Goal: Information Seeking & Learning: Learn about a topic

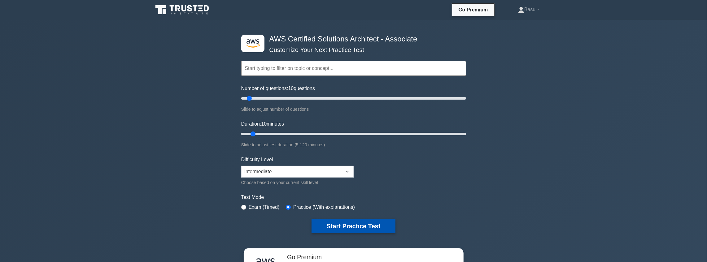
click at [347, 224] on button "Start Practice Test" at bounding box center [354, 226] width 84 height 14
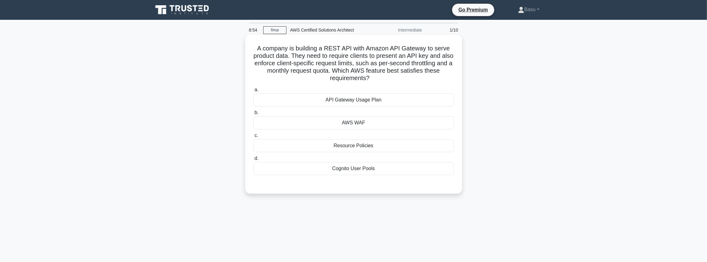
click at [394, 100] on div "API Gateway Usage Plan" at bounding box center [353, 100] width 201 height 13
click at [253, 92] on input "a. API Gateway Usage Plan" at bounding box center [253, 90] width 0 height 4
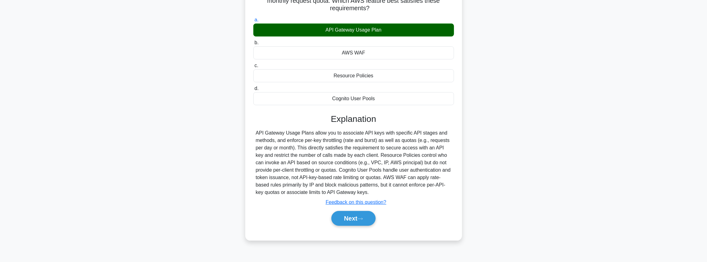
scroll to position [72, 0]
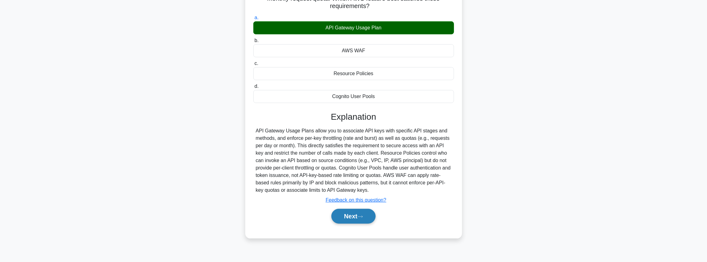
click at [354, 215] on button "Next" at bounding box center [354, 216] width 44 height 15
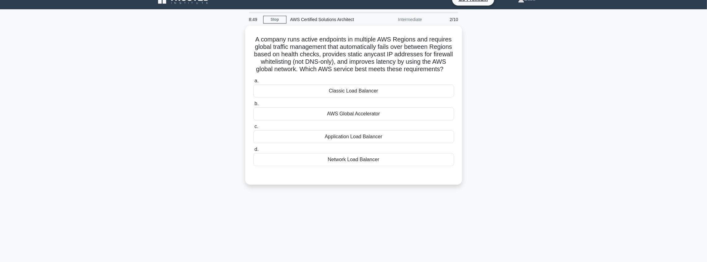
scroll to position [10, 0]
click at [394, 119] on div "AWS Global Accelerator" at bounding box center [353, 112] width 201 height 13
click at [253, 105] on input "b. AWS Global Accelerator" at bounding box center [253, 103] width 0 height 4
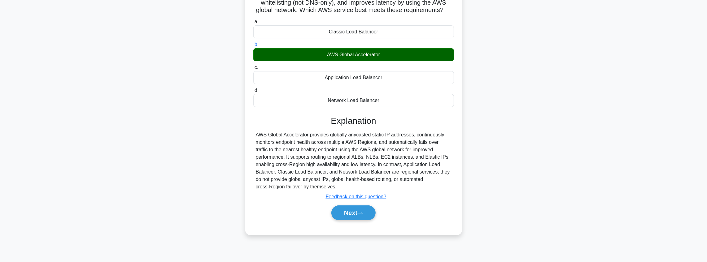
scroll to position [72, 0]
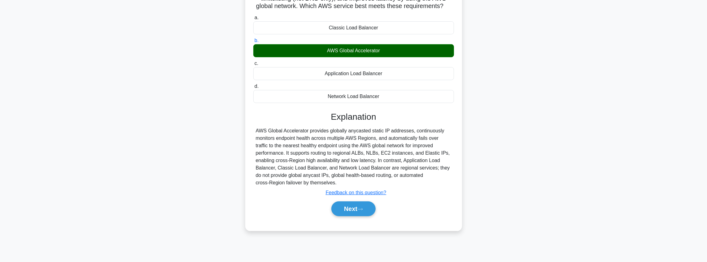
click at [363, 219] on div "Next" at bounding box center [353, 209] width 201 height 20
click at [363, 211] on icon at bounding box center [361, 209] width 6 height 3
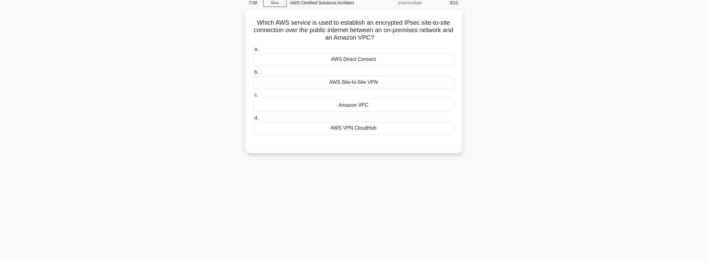
scroll to position [0, 0]
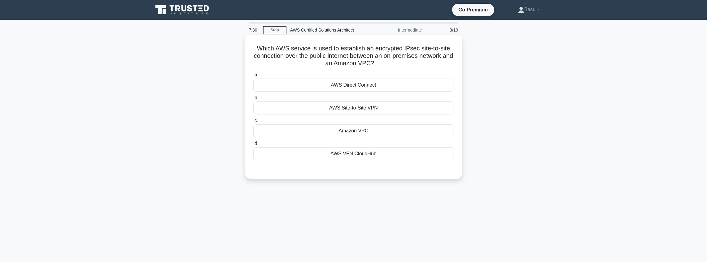
click at [381, 110] on div "AWS Site-to-Site VPN" at bounding box center [353, 108] width 201 height 13
click at [253, 100] on input "b. AWS Site-to-Site VPN" at bounding box center [253, 98] width 0 height 4
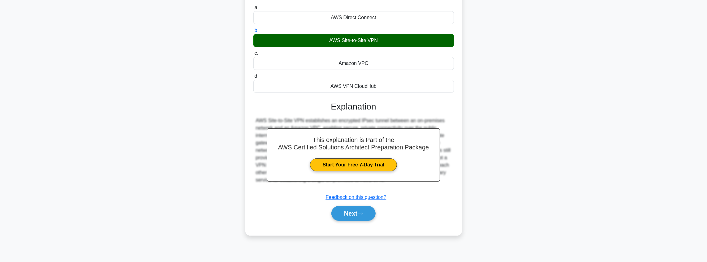
scroll to position [72, 0]
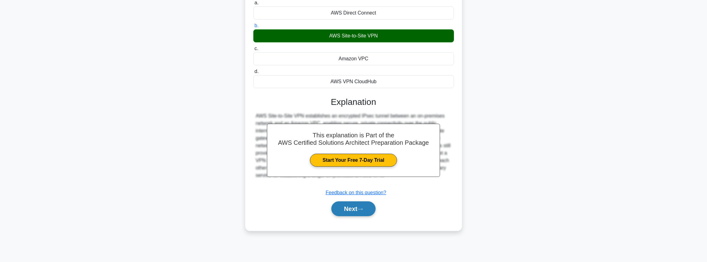
click at [352, 206] on button "Next" at bounding box center [354, 209] width 44 height 15
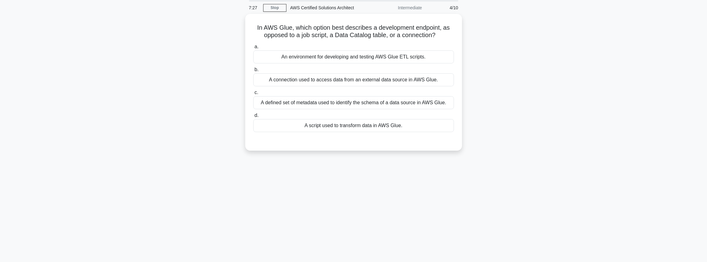
scroll to position [0, 0]
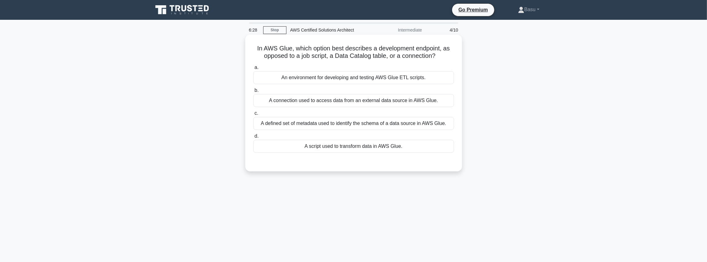
click at [422, 123] on div "A defined set of metadata used to identify the schema of a data source in AWS G…" at bounding box center [353, 123] width 201 height 13
click at [253, 116] on input "c. A defined set of metadata used to identify the schema of a data source in AW…" at bounding box center [253, 114] width 0 height 4
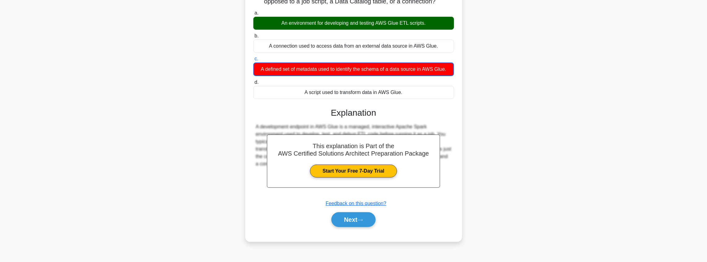
scroll to position [72, 0]
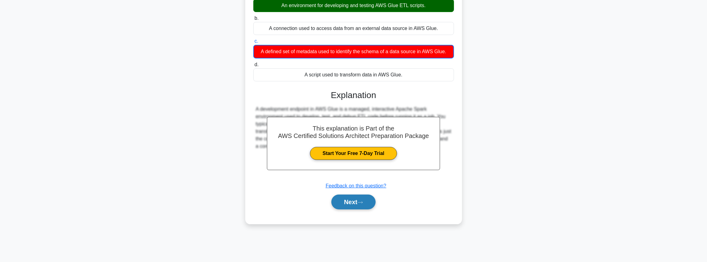
click at [350, 200] on button "Next" at bounding box center [354, 202] width 44 height 15
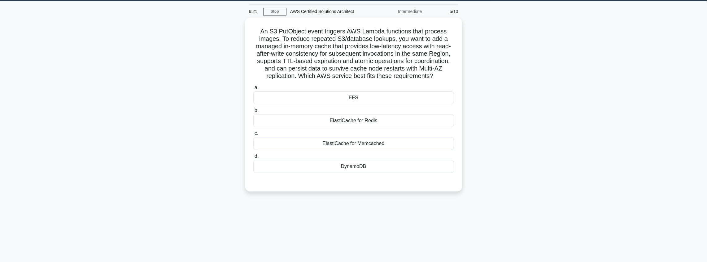
scroll to position [20, 0]
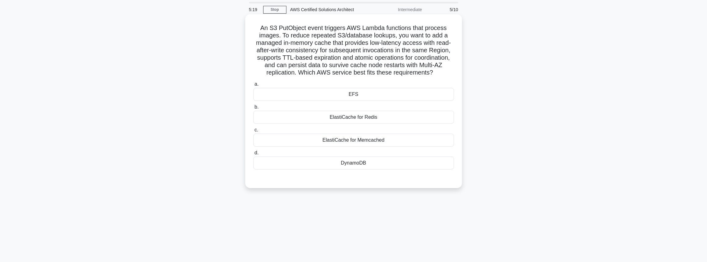
click at [384, 143] on div "ElastiCache for Memcached" at bounding box center [353, 140] width 201 height 13
click at [253, 132] on input "c. ElastiCache for Memcached" at bounding box center [253, 130] width 0 height 4
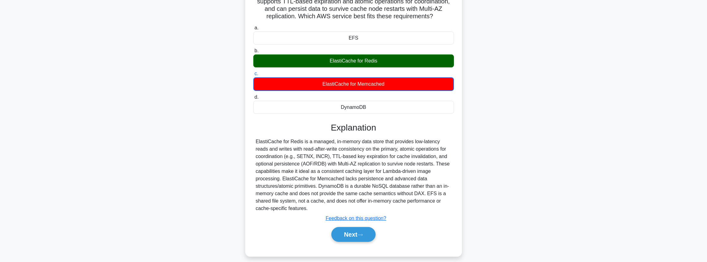
scroll to position [82, 0]
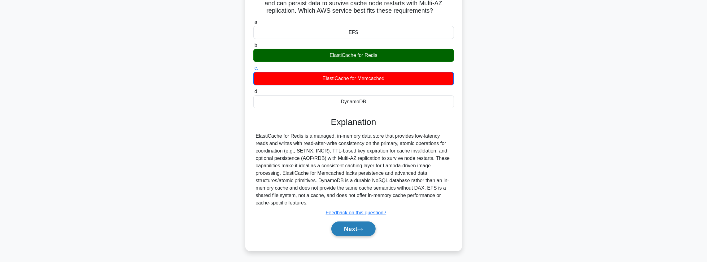
click at [363, 229] on icon at bounding box center [360, 230] width 5 height 2
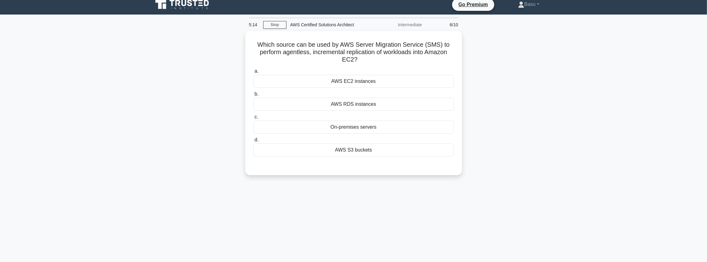
scroll to position [0, 0]
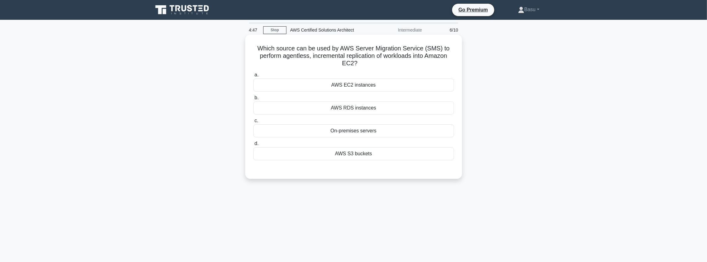
click at [375, 155] on div "AWS S3 buckets" at bounding box center [353, 154] width 201 height 13
click at [253, 146] on input "d. AWS S3 buckets" at bounding box center [253, 144] width 0 height 4
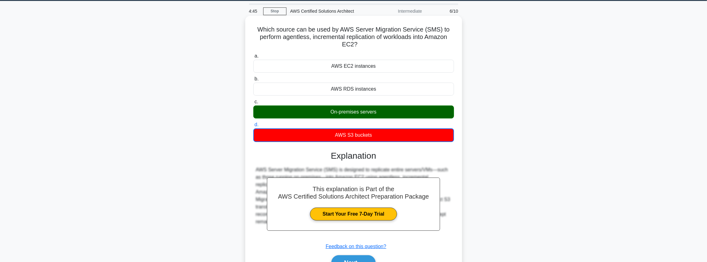
scroll to position [72, 0]
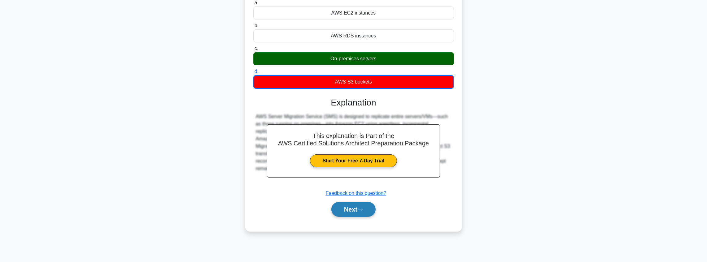
click at [355, 209] on button "Next" at bounding box center [354, 209] width 44 height 15
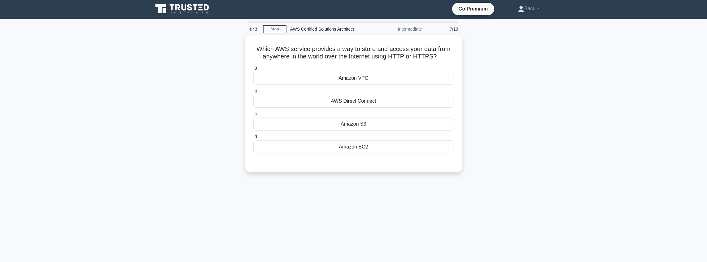
scroll to position [0, 0]
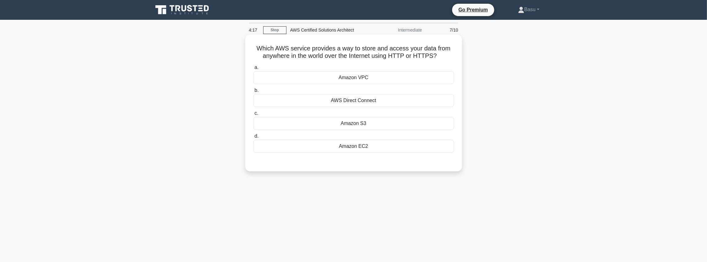
click at [364, 125] on div "Amazon S3" at bounding box center [353, 123] width 201 height 13
click at [253, 116] on input "c. Amazon S3" at bounding box center [253, 114] width 0 height 4
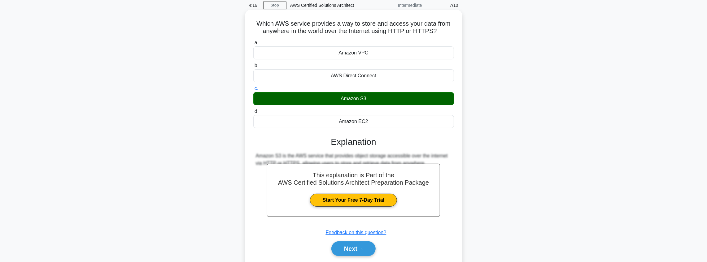
scroll to position [72, 0]
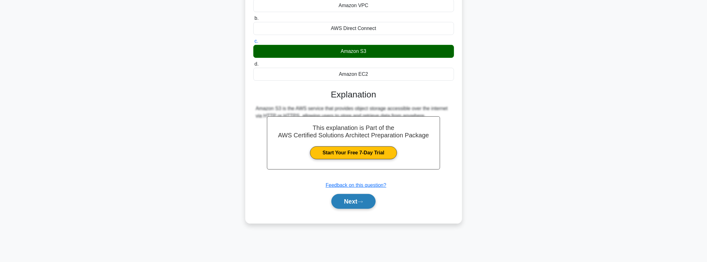
click at [359, 204] on button "Next" at bounding box center [354, 201] width 44 height 15
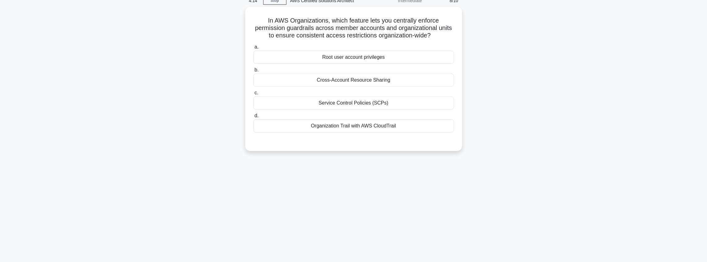
scroll to position [0, 0]
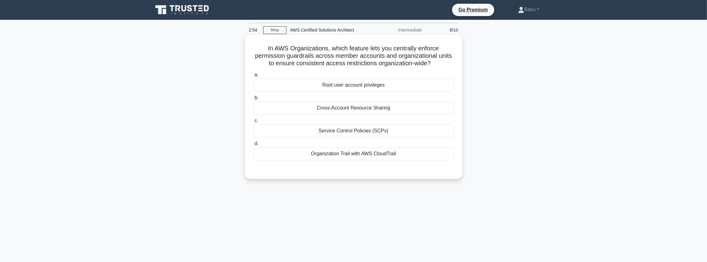
click at [385, 110] on div "Cross-Account Resource Sharing" at bounding box center [353, 108] width 201 height 13
click at [253, 100] on input "b. Cross-Account Resource Sharing" at bounding box center [253, 98] width 0 height 4
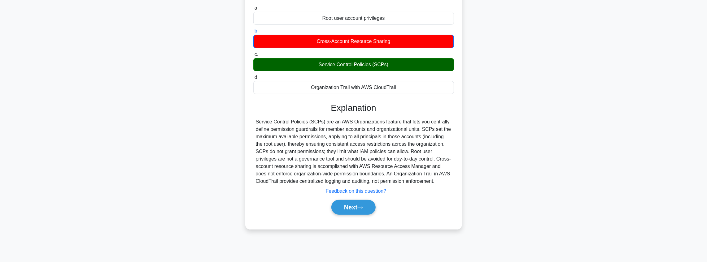
scroll to position [72, 0]
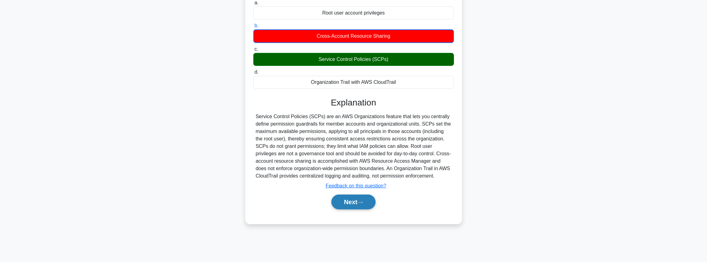
click at [356, 201] on button "Next" at bounding box center [354, 202] width 44 height 15
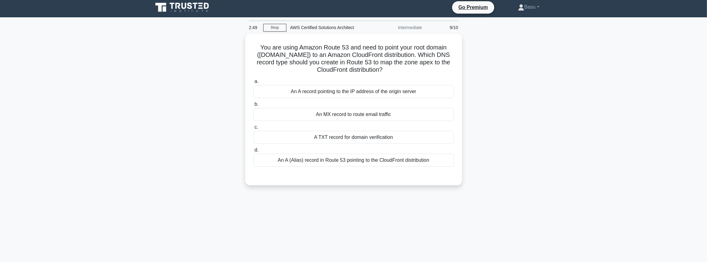
scroll to position [0, 0]
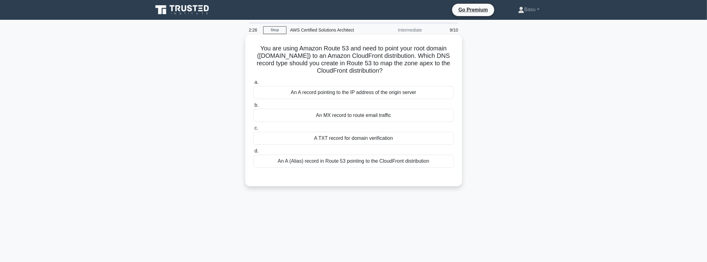
click at [407, 164] on div "An A (Alias) record in Route 53 pointing to the CloudFront distribution" at bounding box center [353, 161] width 201 height 13
click at [253, 153] on input "d. An A (Alias) record in Route 53 pointing to the CloudFront distribution" at bounding box center [253, 151] width 0 height 4
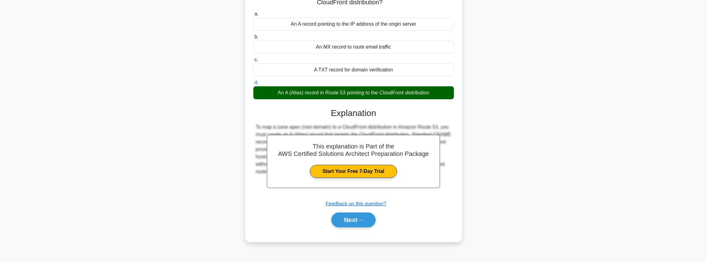
scroll to position [72, 0]
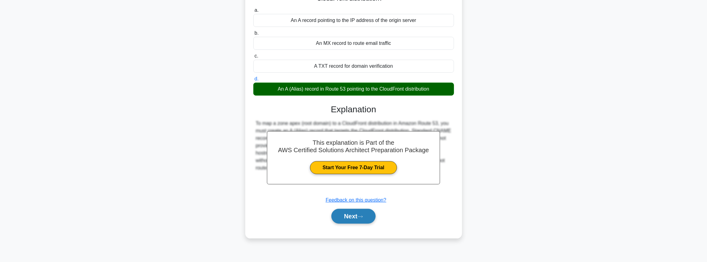
click at [360, 215] on button "Next" at bounding box center [354, 216] width 44 height 15
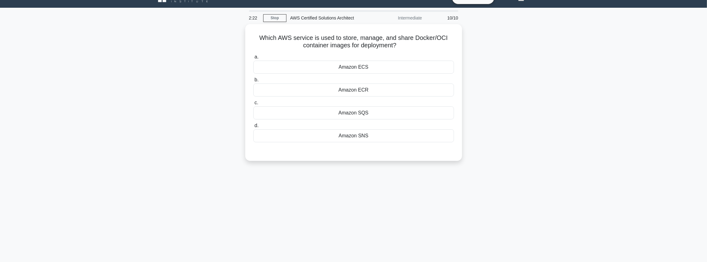
scroll to position [0, 0]
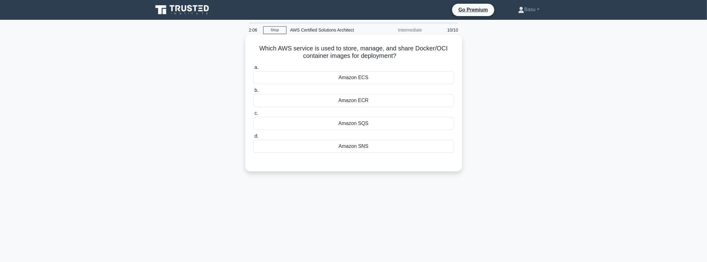
click at [369, 101] on div "Amazon ECR" at bounding box center [353, 100] width 201 height 13
click at [253, 93] on input "b. Amazon ECR" at bounding box center [253, 91] width 0 height 4
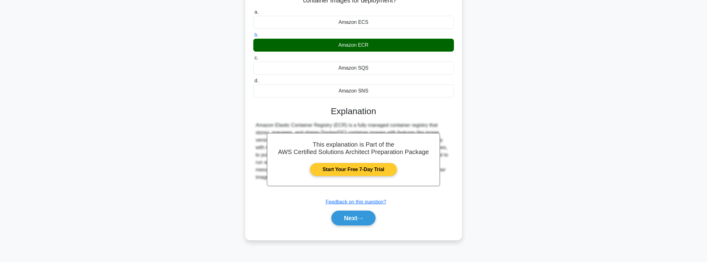
scroll to position [72, 0]
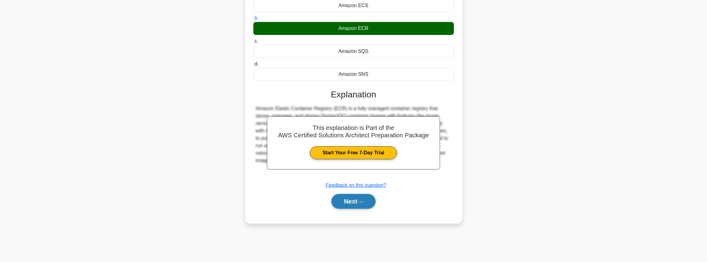
click at [363, 201] on icon at bounding box center [361, 201] width 6 height 3
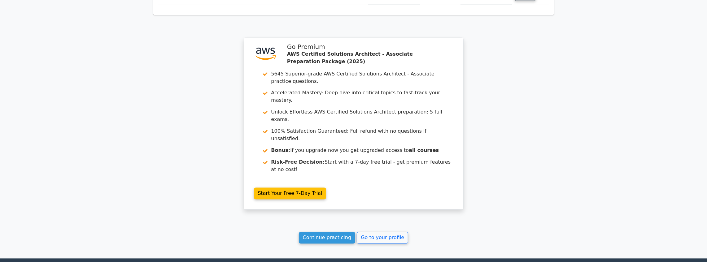
scroll to position [972, 0]
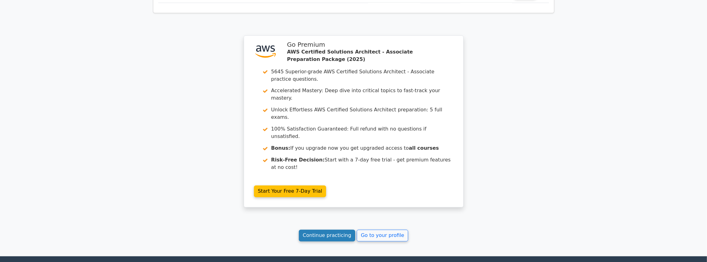
click at [340, 230] on link "Continue practicing" at bounding box center [327, 236] width 57 height 12
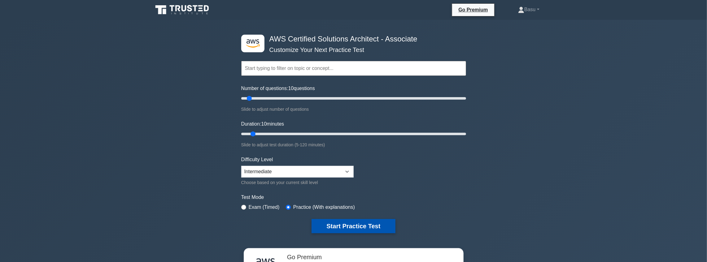
click at [361, 224] on button "Start Practice Test" at bounding box center [354, 226] width 84 height 14
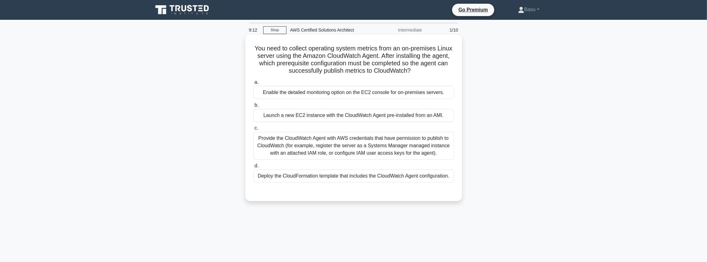
click at [358, 147] on div "Provide the CloudWatch Agent with AWS credentials that have permission to publi…" at bounding box center [353, 146] width 201 height 28
click at [253, 130] on input "c. Provide the CloudWatch Agent with AWS credentials that have permission to pu…" at bounding box center [253, 128] width 0 height 4
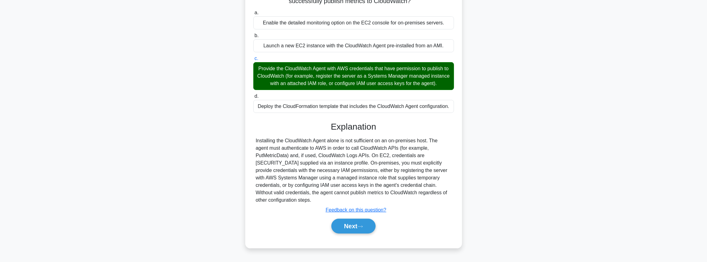
scroll to position [72, 0]
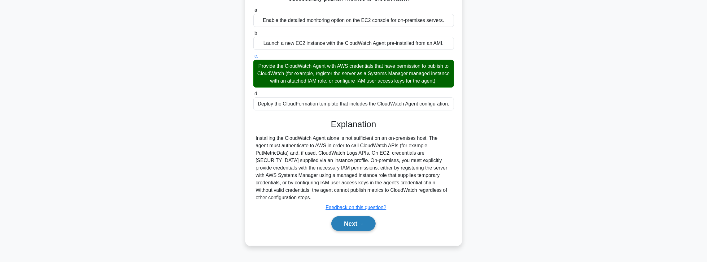
click at [363, 224] on icon at bounding box center [360, 224] width 5 height 2
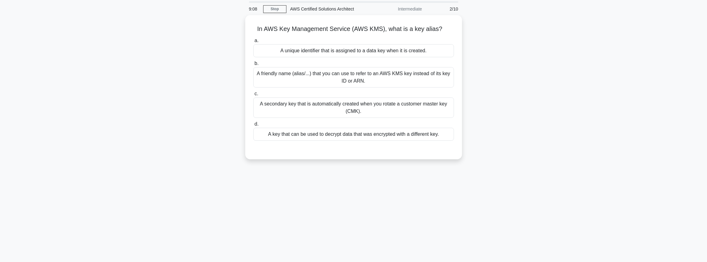
scroll to position [0, 0]
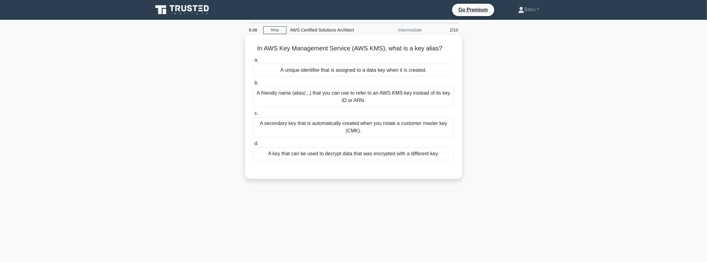
click at [353, 123] on div "A secondary key that is automatically created when you rotate a customer master…" at bounding box center [353, 127] width 201 height 20
click at [253, 116] on input "c. A secondary key that is automatically created when you rotate a customer mas…" at bounding box center [253, 114] width 0 height 4
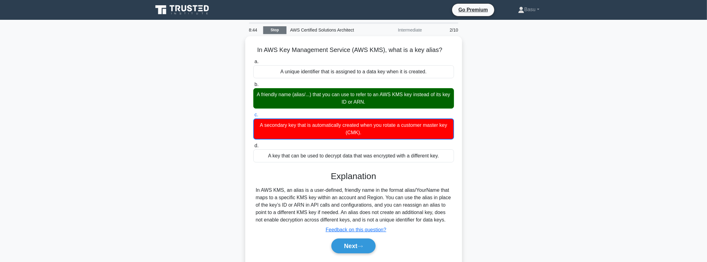
click at [276, 30] on link "Stop" at bounding box center [274, 30] width 23 height 8
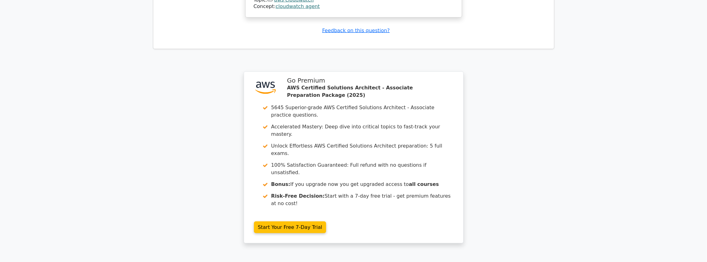
scroll to position [787, 0]
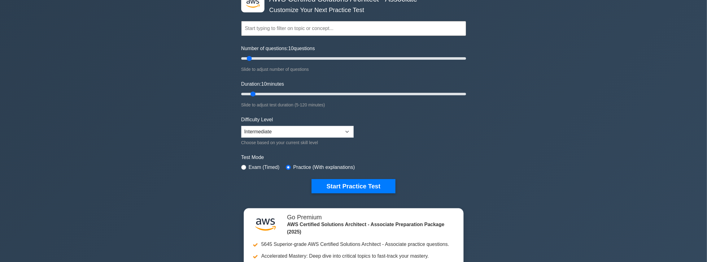
scroll to position [41, 0]
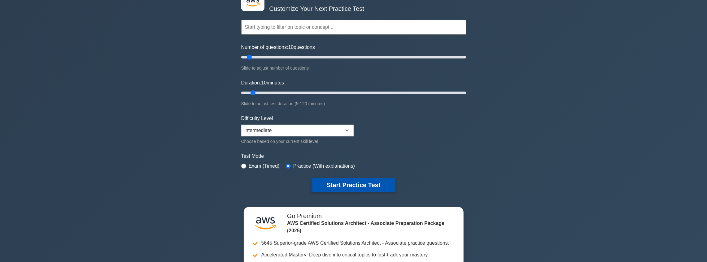
click at [368, 182] on button "Start Practice Test" at bounding box center [354, 185] width 84 height 14
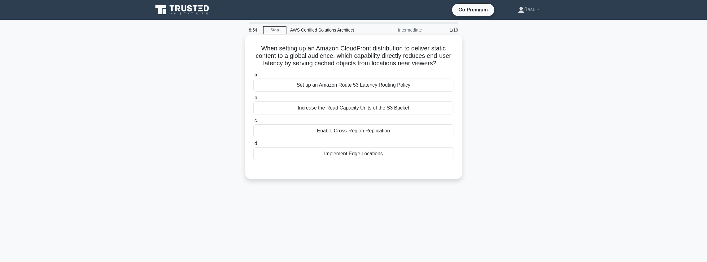
click at [335, 152] on div "Implement Edge Locations" at bounding box center [353, 154] width 201 height 13
click at [253, 146] on input "d. Implement Edge Locations" at bounding box center [253, 144] width 0 height 4
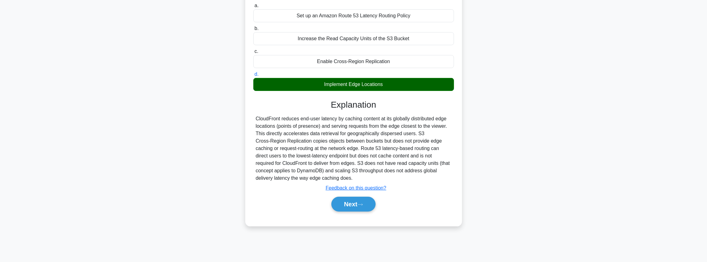
scroll to position [72, 0]
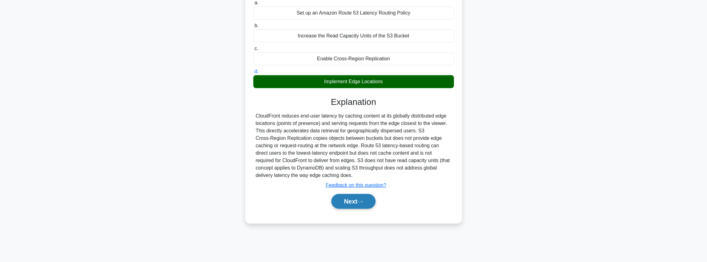
click at [337, 205] on button "Next" at bounding box center [354, 201] width 44 height 15
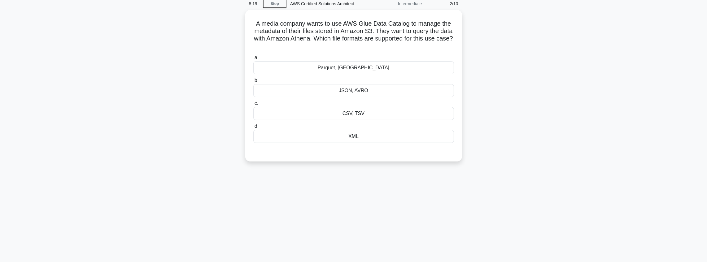
scroll to position [0, 0]
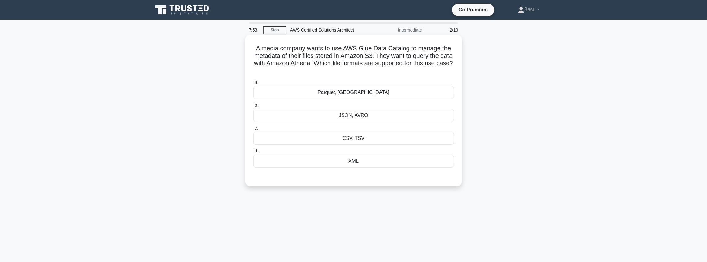
click at [376, 139] on div "CSV, TSV" at bounding box center [353, 138] width 201 height 13
click at [253, 130] on input "c. CSV, TSV" at bounding box center [253, 128] width 0 height 4
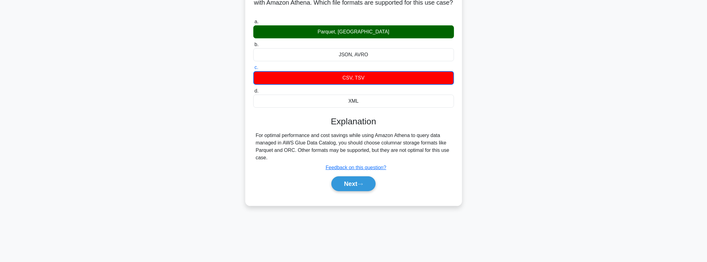
scroll to position [72, 0]
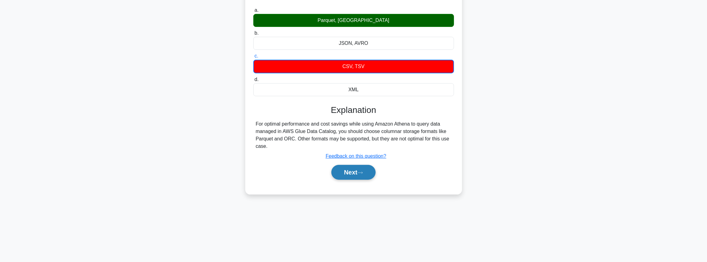
click at [366, 170] on button "Next" at bounding box center [354, 172] width 44 height 15
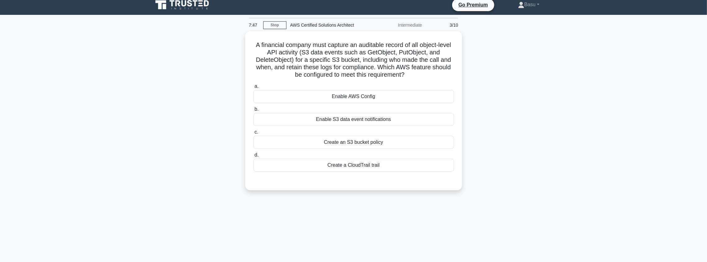
scroll to position [0, 0]
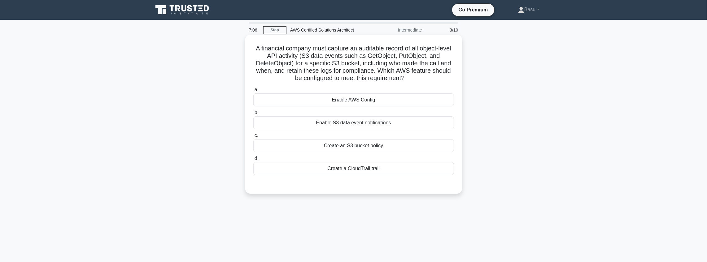
click at [379, 144] on div "Create an S3 bucket policy" at bounding box center [353, 145] width 201 height 13
click at [253, 138] on input "c. Create an S3 bucket policy" at bounding box center [253, 136] width 0 height 4
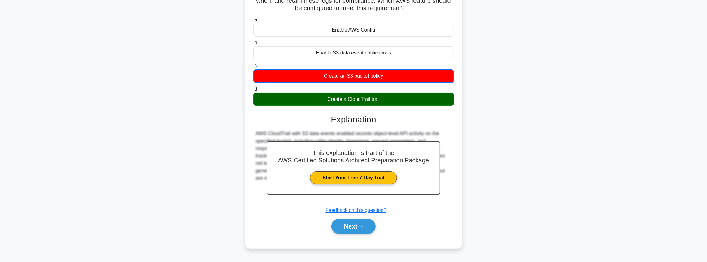
scroll to position [72, 0]
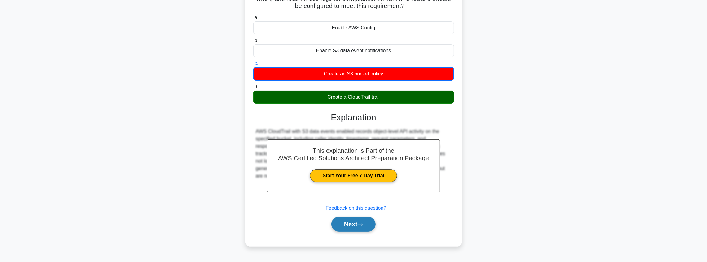
click at [363, 224] on icon at bounding box center [361, 224] width 6 height 3
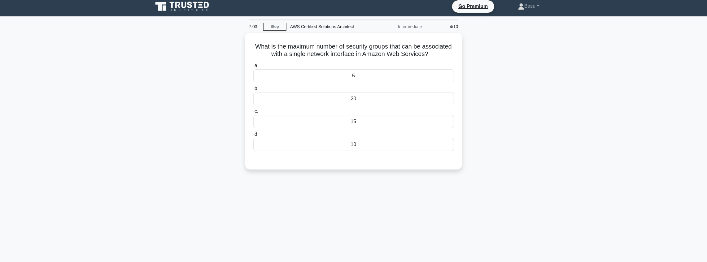
scroll to position [0, 0]
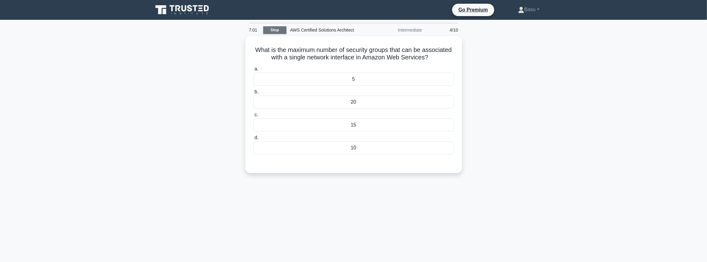
click at [275, 33] on link "Stop" at bounding box center [274, 30] width 23 height 8
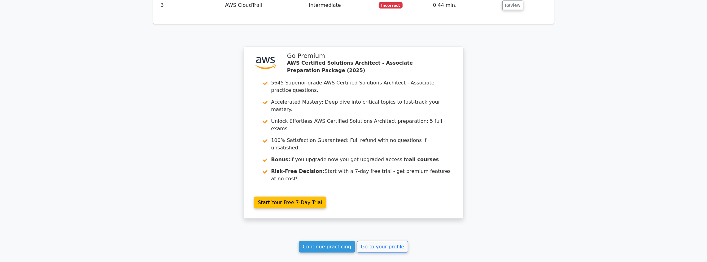
scroll to position [803, 0]
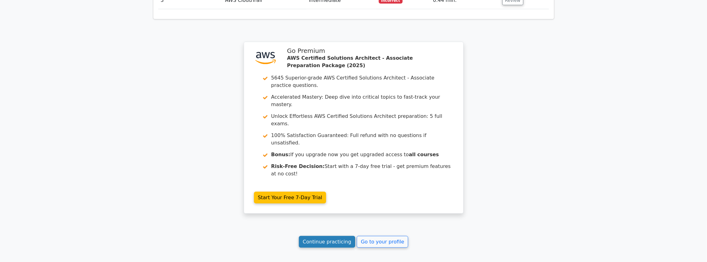
click at [339, 236] on link "Continue practicing" at bounding box center [327, 242] width 57 height 12
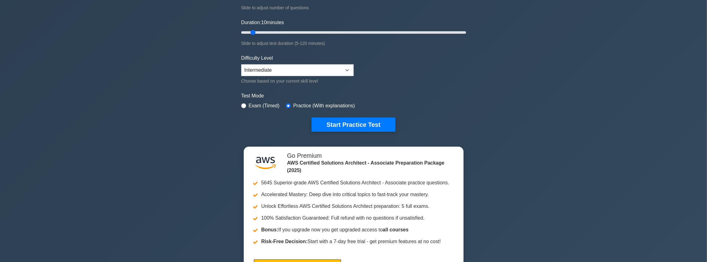
scroll to position [103, 0]
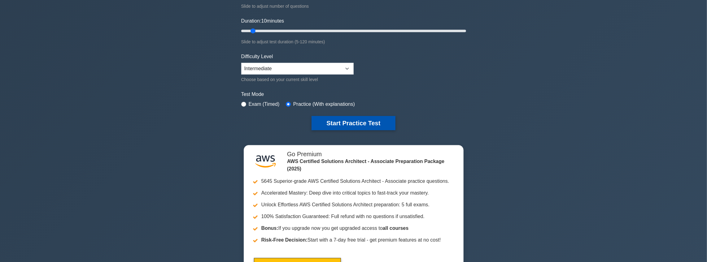
click at [368, 122] on button "Start Practice Test" at bounding box center [354, 123] width 84 height 14
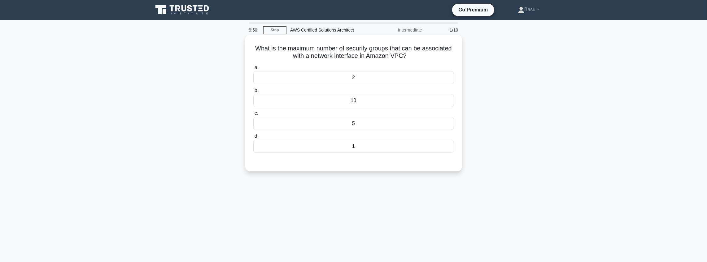
click at [369, 104] on div "10" at bounding box center [353, 100] width 201 height 13
click at [253, 93] on input "b. 10" at bounding box center [253, 91] width 0 height 4
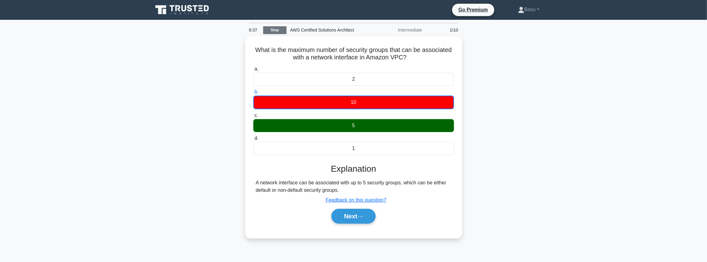
click at [275, 29] on link "Stop" at bounding box center [274, 30] width 23 height 8
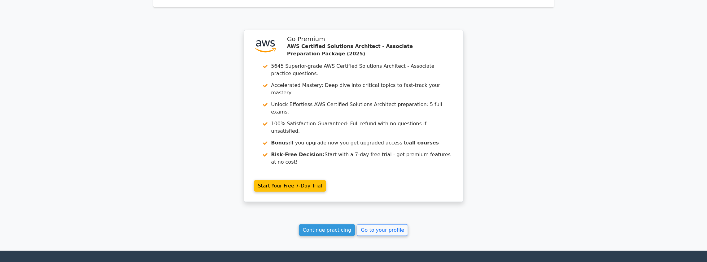
scroll to position [501, 0]
drag, startPoint x: 328, startPoint y: 170, endPoint x: 366, endPoint y: 152, distance: 42.0
click at [328, 224] on link "Continue practicing" at bounding box center [327, 230] width 57 height 12
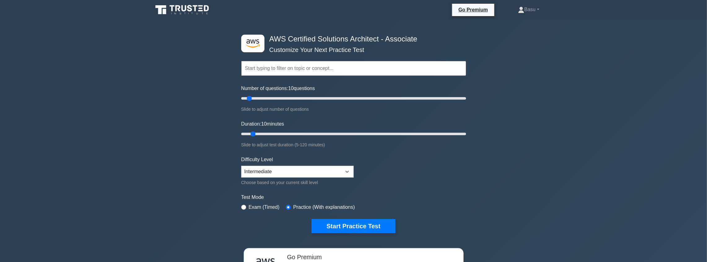
drag, startPoint x: 355, startPoint y: 222, endPoint x: 359, endPoint y: 217, distance: 6.7
click at [355, 223] on button "Start Practice Test" at bounding box center [354, 226] width 84 height 14
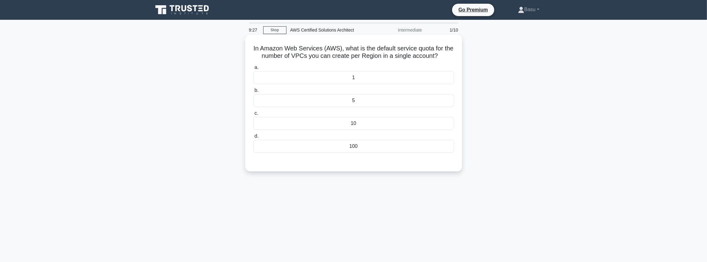
click at [359, 102] on div "5" at bounding box center [353, 100] width 201 height 13
click at [253, 93] on input "b. 5" at bounding box center [253, 91] width 0 height 4
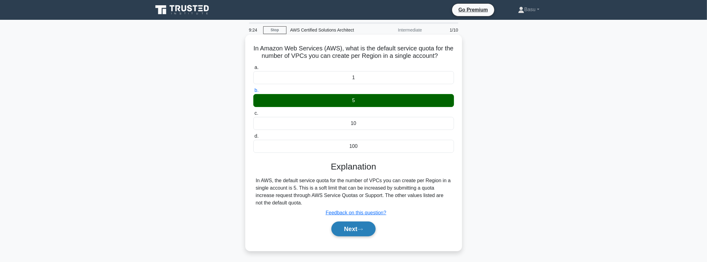
click at [358, 228] on button "Next" at bounding box center [354, 229] width 44 height 15
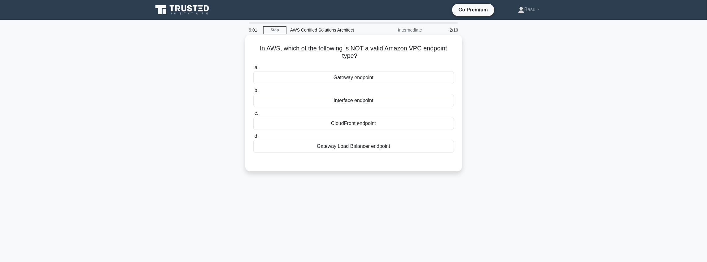
click at [361, 101] on div "Interface endpoint" at bounding box center [353, 100] width 201 height 13
click at [253, 93] on input "b. Interface endpoint" at bounding box center [253, 91] width 0 height 4
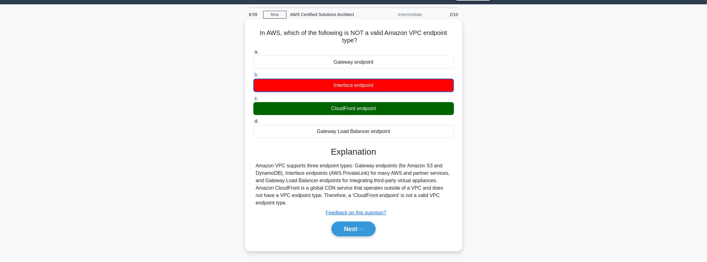
scroll to position [72, 0]
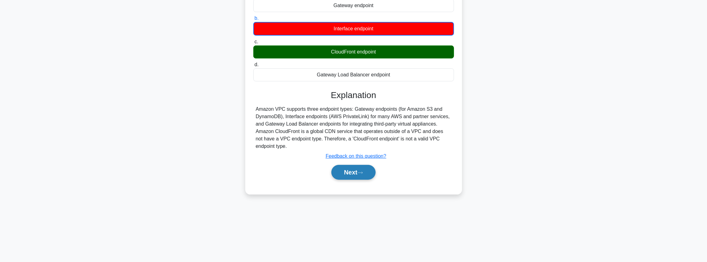
click at [369, 175] on button "Next" at bounding box center [354, 172] width 44 height 15
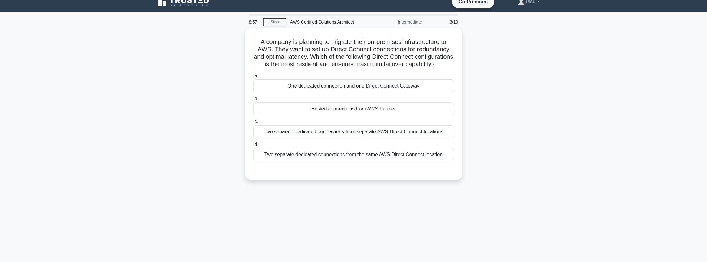
scroll to position [0, 0]
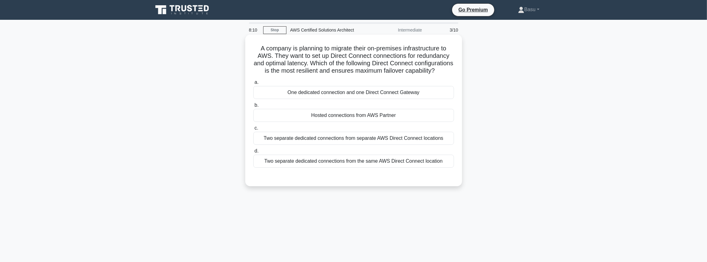
click at [367, 99] on div "One dedicated connection and one Direct Connect Gateway" at bounding box center [353, 92] width 201 height 13
click at [253, 85] on input "a. One dedicated connection and one Direct Connect Gateway" at bounding box center [253, 83] width 0 height 4
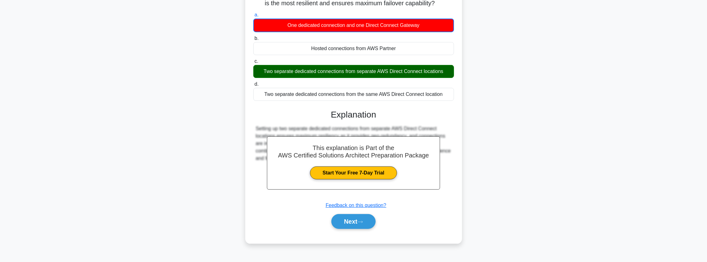
scroll to position [72, 0]
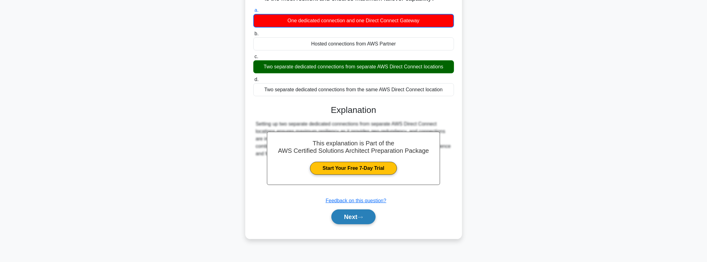
click at [347, 223] on button "Next" at bounding box center [354, 217] width 44 height 15
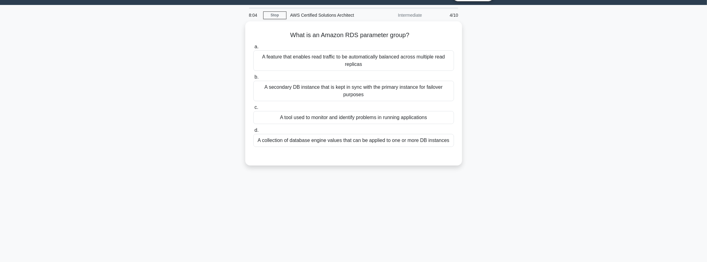
scroll to position [0, 0]
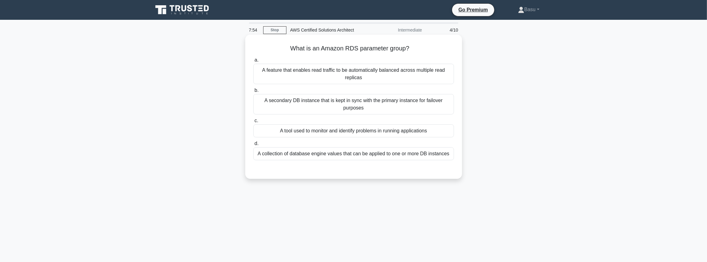
click at [364, 77] on div "A feature that enables read traffic to be automatically balanced across multipl…" at bounding box center [353, 74] width 201 height 20
click at [253, 62] on input "a. A feature that enables read traffic to be automatically balanced across mult…" at bounding box center [253, 60] width 0 height 4
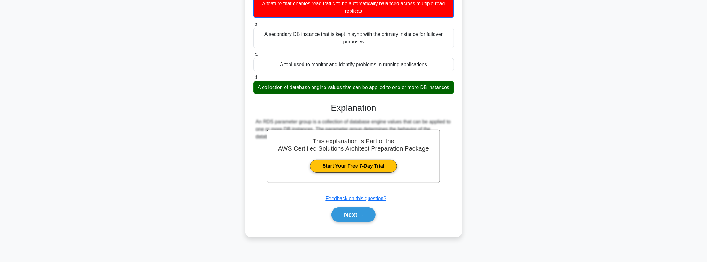
scroll to position [72, 0]
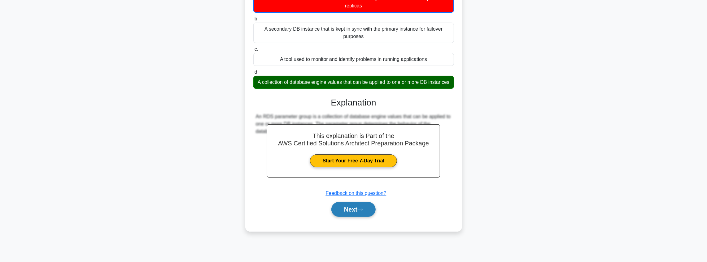
click at [362, 214] on button "Next" at bounding box center [354, 209] width 44 height 15
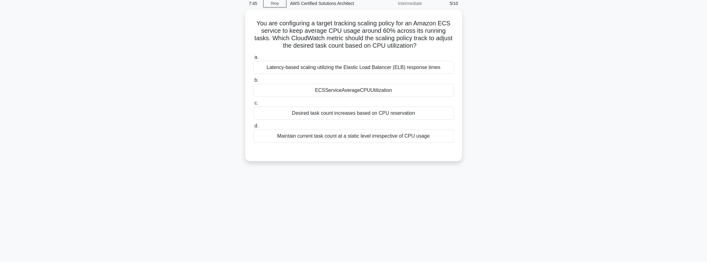
scroll to position [0, 0]
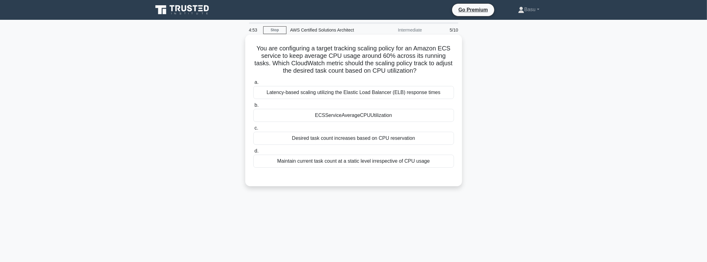
click at [340, 92] on div "Latency-based scaling utilizing the Elastic Load Balancer (ELB) response times" at bounding box center [353, 92] width 201 height 13
click at [253, 85] on input "a. Latency-based scaling utilizing the Elastic Load Balancer (ELB) response tim…" at bounding box center [253, 83] width 0 height 4
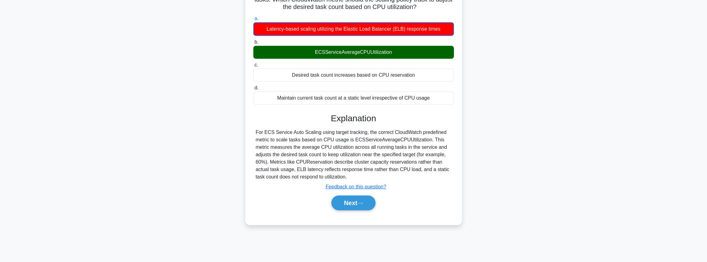
scroll to position [72, 0]
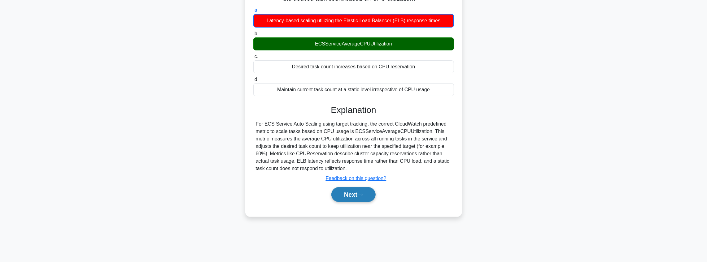
click at [363, 194] on icon at bounding box center [361, 195] width 6 height 3
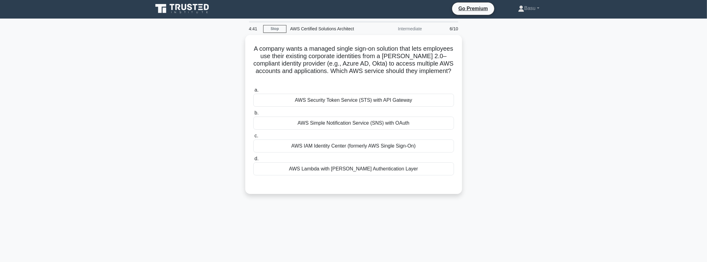
scroll to position [0, 0]
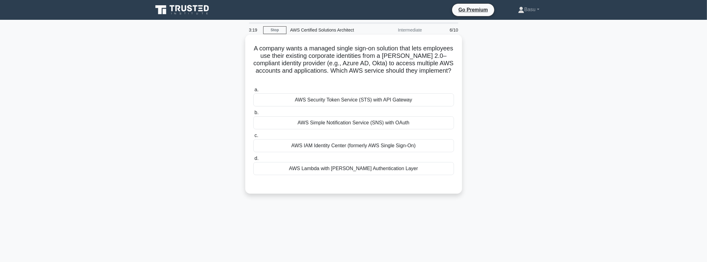
click at [358, 103] on div "AWS Security Token Service (STS) with API Gateway" at bounding box center [353, 100] width 201 height 13
click at [253, 92] on input "a. AWS Security Token Service (STS) with API Gateway" at bounding box center [253, 90] width 0 height 4
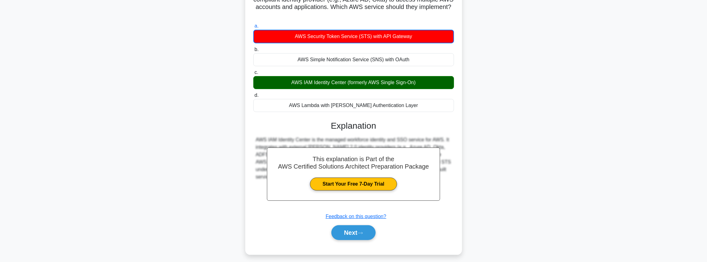
scroll to position [72, 0]
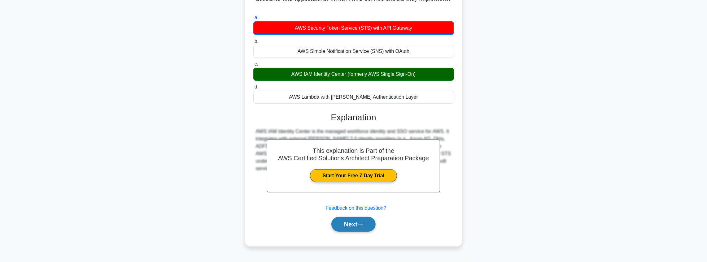
click at [363, 227] on button "Next" at bounding box center [354, 224] width 44 height 15
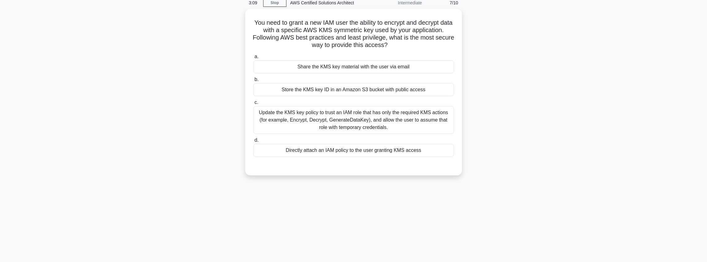
scroll to position [10, 0]
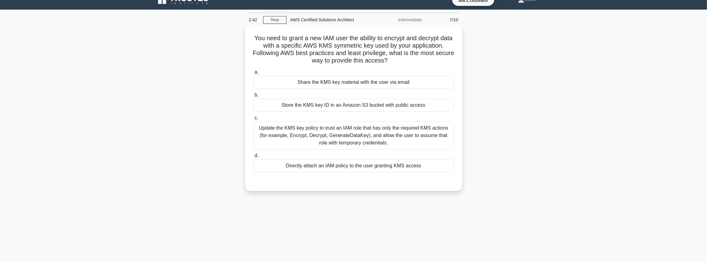
click at [369, 134] on div "Update the KMS key policy to trust an IAM role that has only the required KMS a…" at bounding box center [353, 136] width 201 height 28
click at [253, 120] on input "c. Update the KMS key policy to trust an IAM role that has only the required KM…" at bounding box center [253, 118] width 0 height 4
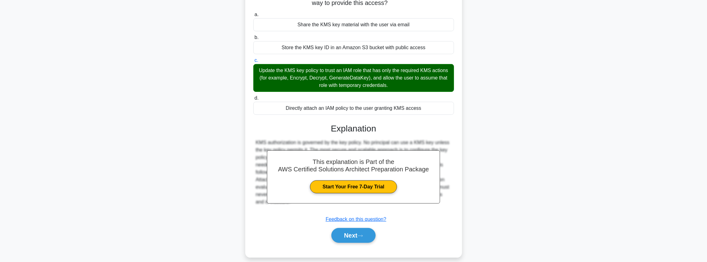
scroll to position [74, 0]
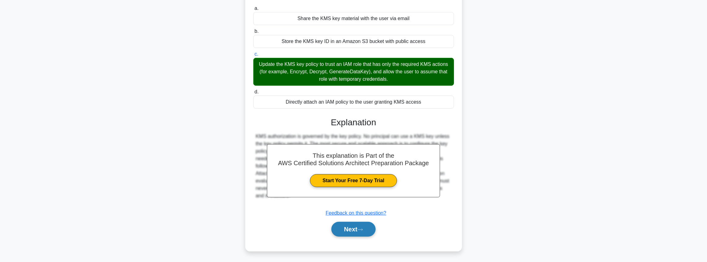
click at [348, 228] on button "Next" at bounding box center [354, 229] width 44 height 15
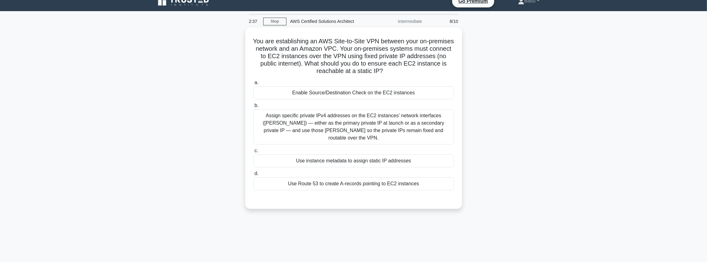
scroll to position [0, 0]
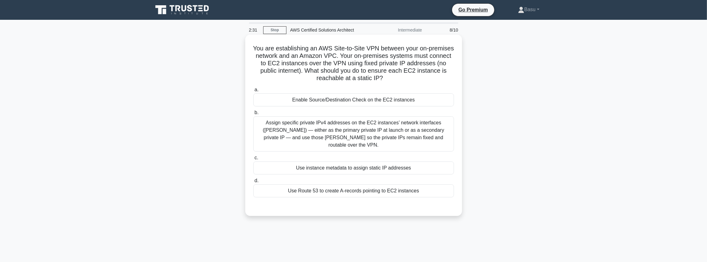
click at [407, 137] on div "Assign specific private IPv4 addresses on the EC2 instances’ network interfaces…" at bounding box center [353, 134] width 201 height 35
click at [253, 115] on input "b. Assign specific private IPv4 addresses on the EC2 instances’ network interfa…" at bounding box center [253, 113] width 0 height 4
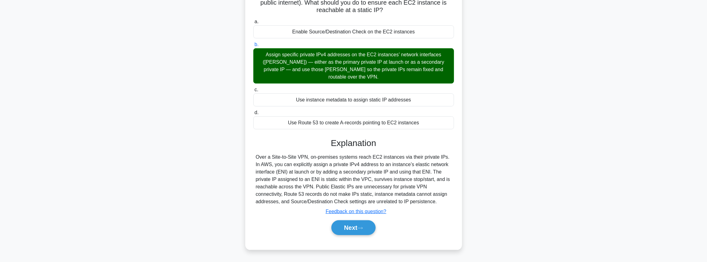
scroll to position [72, 0]
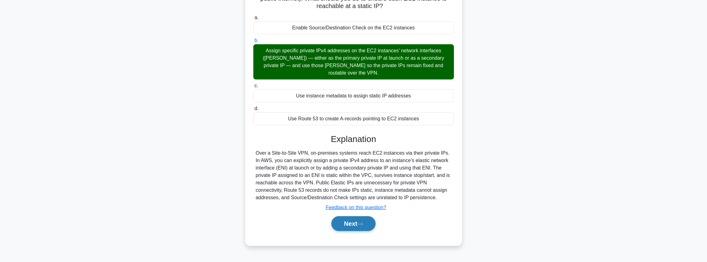
click at [360, 219] on button "Next" at bounding box center [354, 224] width 44 height 15
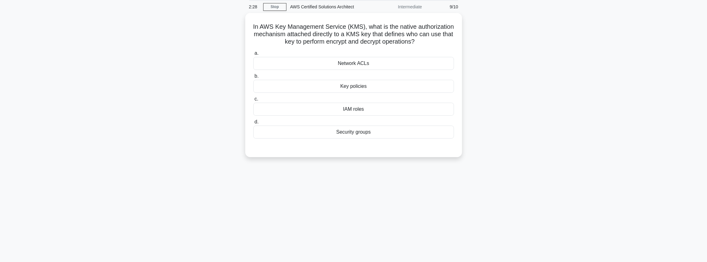
scroll to position [0, 0]
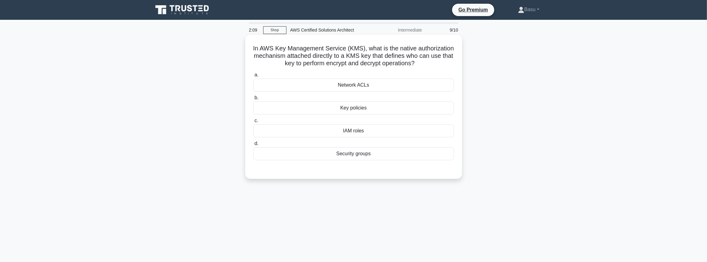
click at [372, 133] on div "IAM roles" at bounding box center [353, 131] width 201 height 13
click at [253, 123] on input "c. IAM roles" at bounding box center [253, 121] width 0 height 4
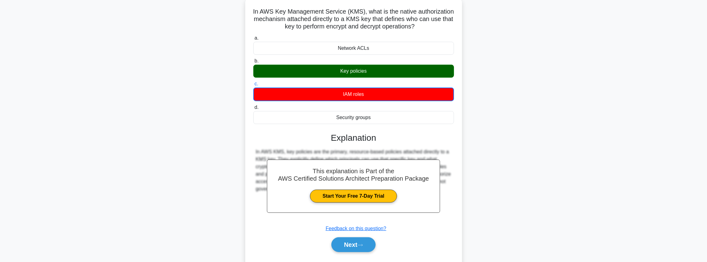
scroll to position [72, 0]
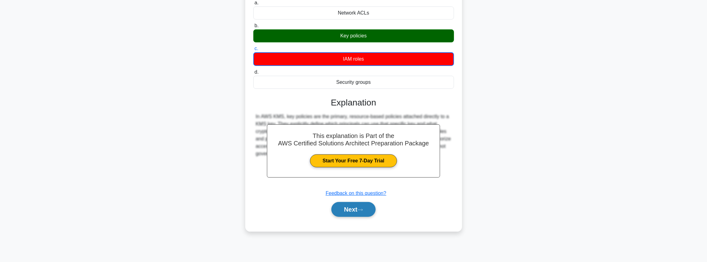
click at [358, 209] on button "Next" at bounding box center [354, 209] width 44 height 15
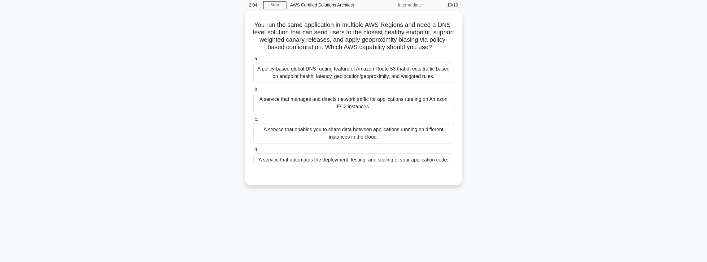
scroll to position [0, 0]
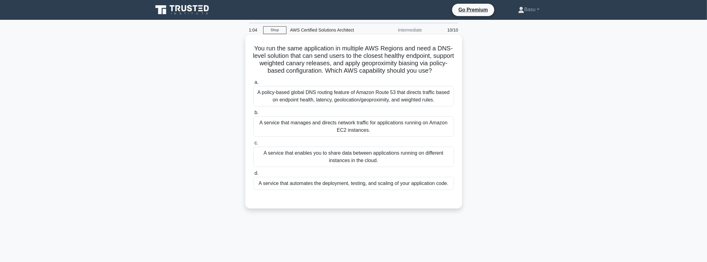
click at [383, 103] on div "A policy-based global DNS routing feature of Amazon Route 53 that directs traff…" at bounding box center [353, 96] width 201 height 20
click at [253, 85] on input "a. A policy-based global DNS routing feature of Amazon Route 53 that directs tr…" at bounding box center [253, 83] width 0 height 4
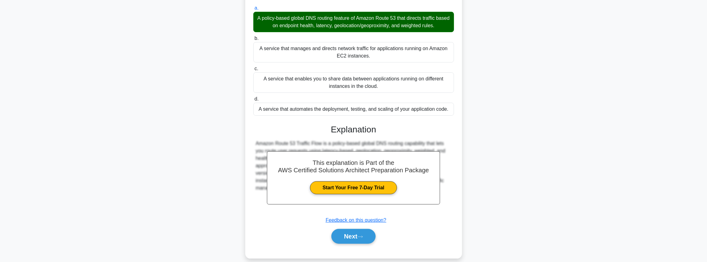
scroll to position [82, 0]
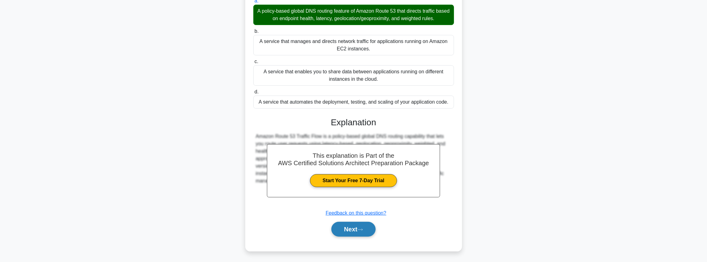
click at [349, 231] on button "Next" at bounding box center [354, 229] width 44 height 15
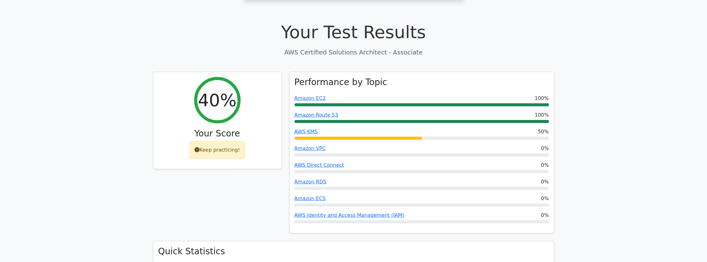
scroll to position [186, 0]
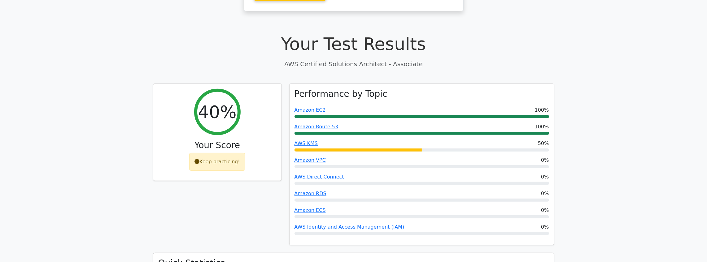
drag, startPoint x: 335, startPoint y: 197, endPoint x: 259, endPoint y: 190, distance: 76.6
click at [259, 190] on div "40% Your Score Keep practicing!" at bounding box center [217, 169] width 136 height 170
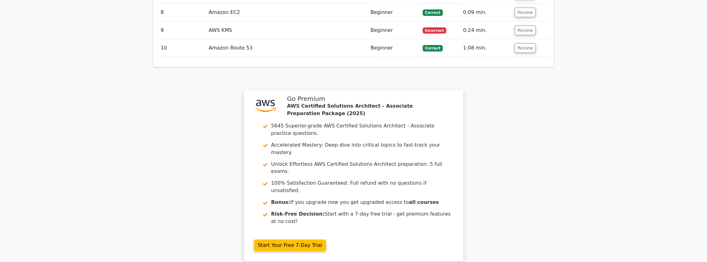
scroll to position [945, 0]
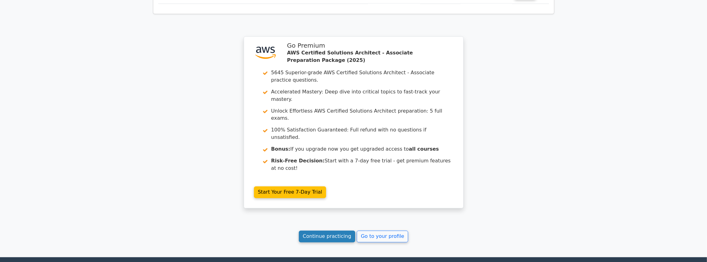
click at [340, 231] on link "Continue practicing" at bounding box center [327, 237] width 57 height 12
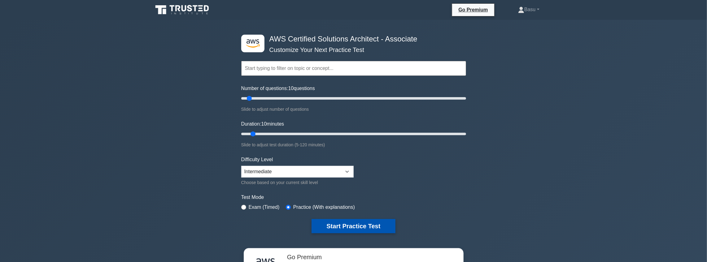
click at [358, 220] on button "Start Practice Test" at bounding box center [354, 226] width 84 height 14
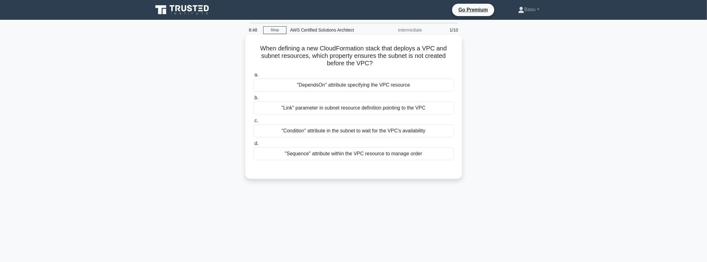
click at [374, 87] on div ""DependsOn" attribute specifying the VPC resource" at bounding box center [353, 85] width 201 height 13
click at [253, 77] on input "a. "DependsOn" attribute specifying the VPC resource" at bounding box center [253, 75] width 0 height 4
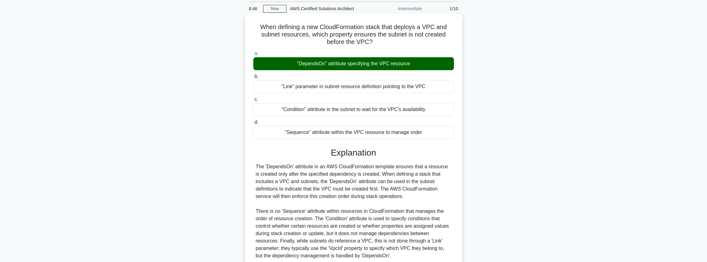
scroll to position [74, 0]
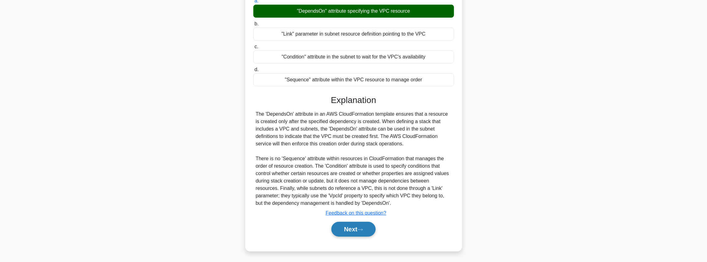
click at [350, 229] on button "Next" at bounding box center [354, 229] width 44 height 15
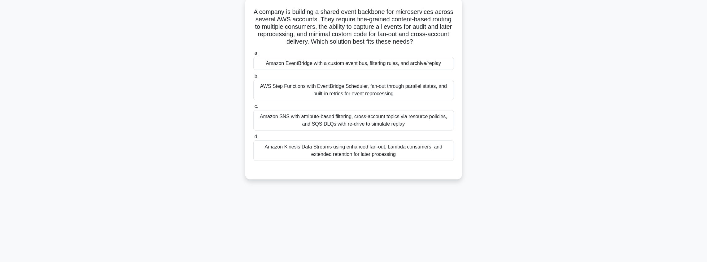
scroll to position [10, 0]
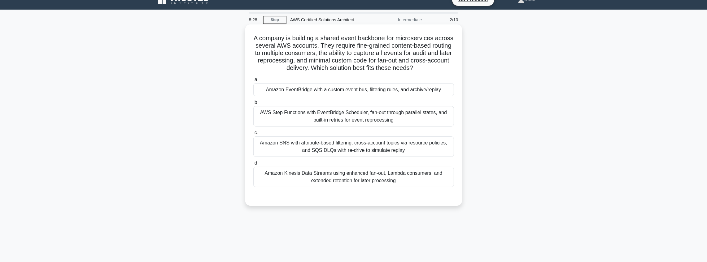
click at [391, 149] on div "Amazon SNS with attribute-based filtering, cross-account topics via resource po…" at bounding box center [353, 147] width 201 height 20
click at [253, 135] on input "c. Amazon SNS with attribute-based filtering, cross-account topics via resource…" at bounding box center [253, 133] width 0 height 4
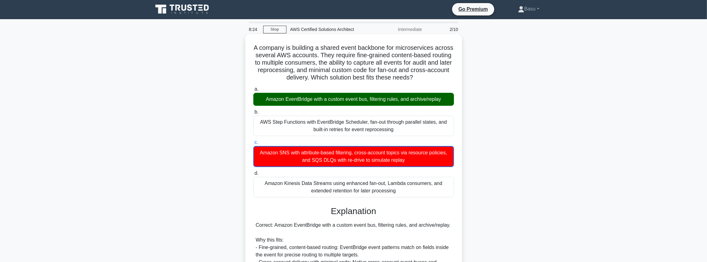
scroll to position [0, 0]
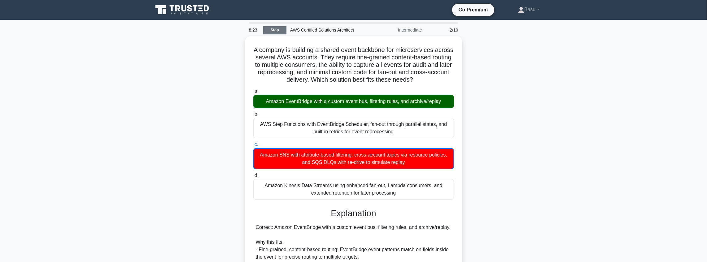
click at [272, 29] on link "Stop" at bounding box center [274, 30] width 23 height 8
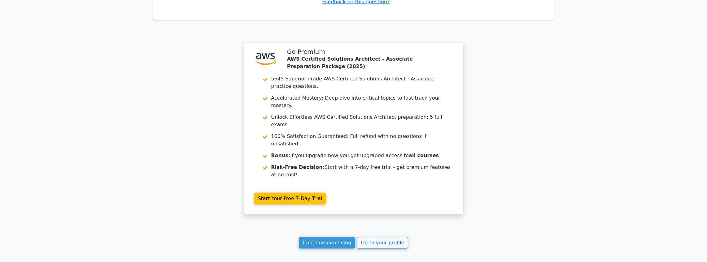
scroll to position [793, 0]
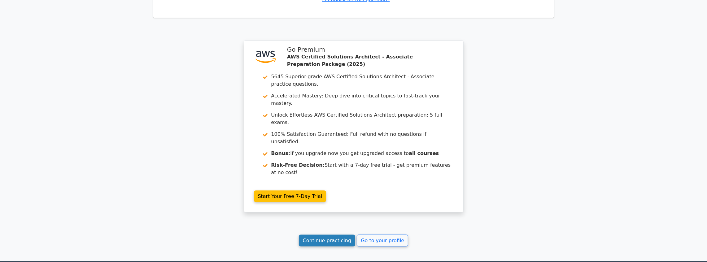
click at [337, 235] on link "Continue practicing" at bounding box center [327, 241] width 57 height 12
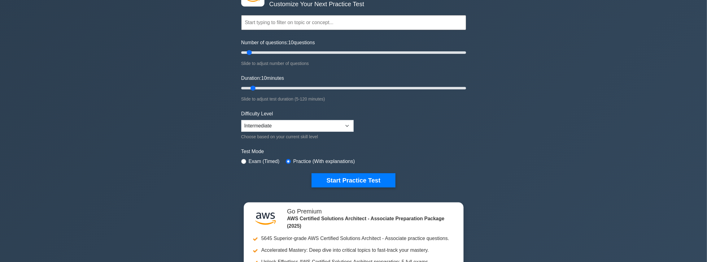
scroll to position [41, 0]
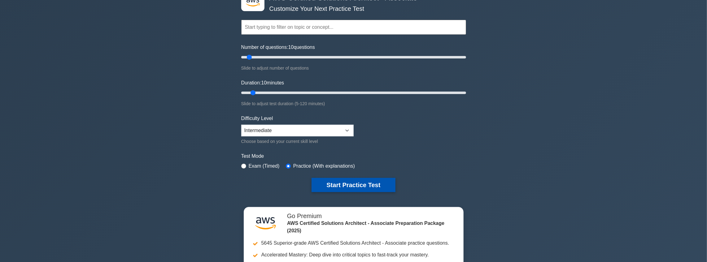
click at [374, 182] on button "Start Practice Test" at bounding box center [354, 185] width 84 height 14
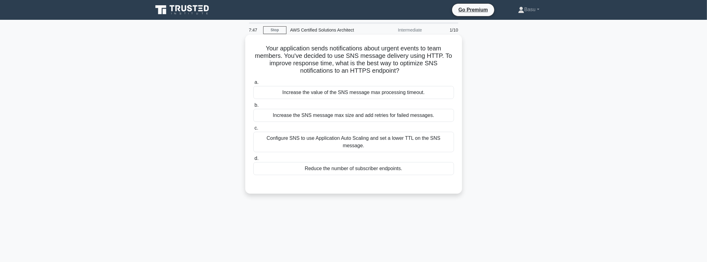
click at [418, 136] on div "Configure SNS to use Application Auto Scaling and set a lower TTL on the SNS me…" at bounding box center [353, 142] width 201 height 20
click at [253, 130] on input "c. Configure SNS to use Application Auto Scaling and set a lower TTL on the SNS…" at bounding box center [253, 128] width 0 height 4
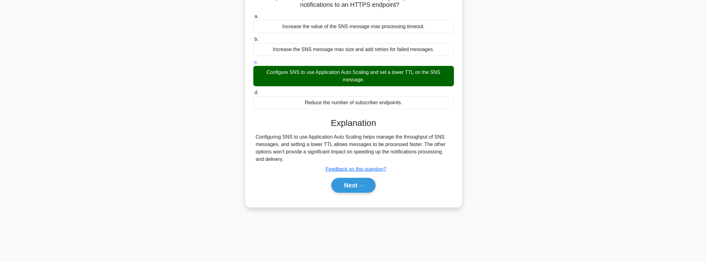
scroll to position [72, 0]
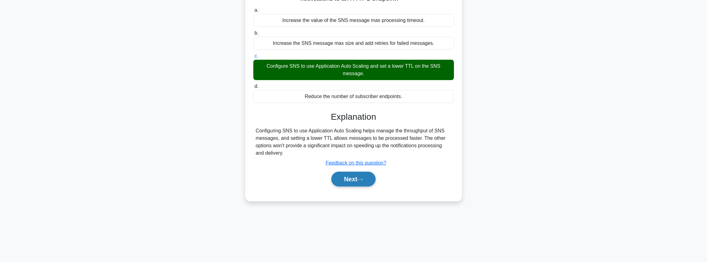
click at [358, 177] on button "Next" at bounding box center [354, 179] width 44 height 15
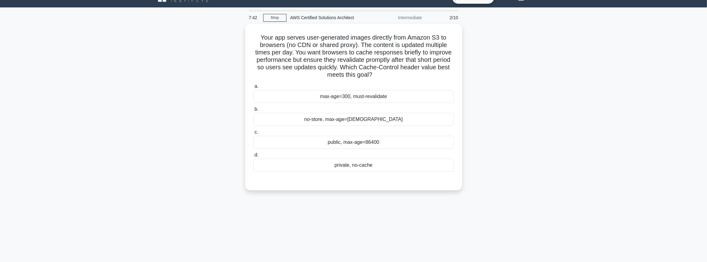
scroll to position [10, 0]
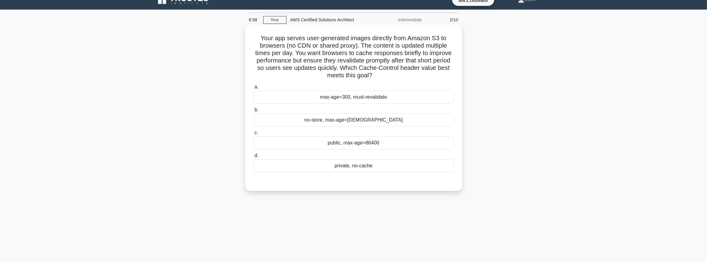
click at [385, 99] on div "max-age=300, must-revalidate" at bounding box center [353, 97] width 201 height 13
click at [253, 89] on input "a. max-age=300, must-revalidate" at bounding box center [253, 87] width 0 height 4
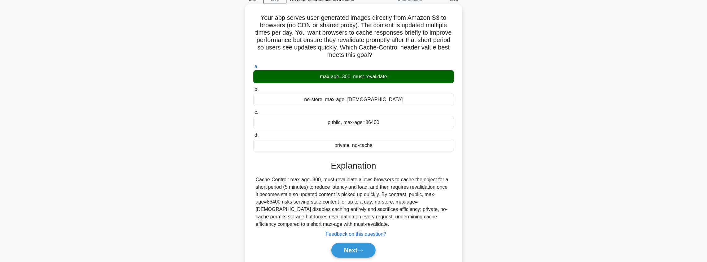
scroll to position [72, 0]
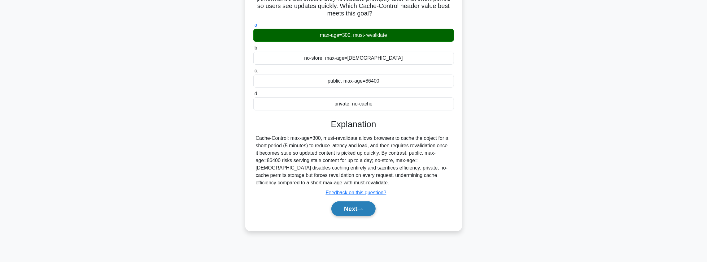
click at [356, 207] on button "Next" at bounding box center [354, 209] width 44 height 15
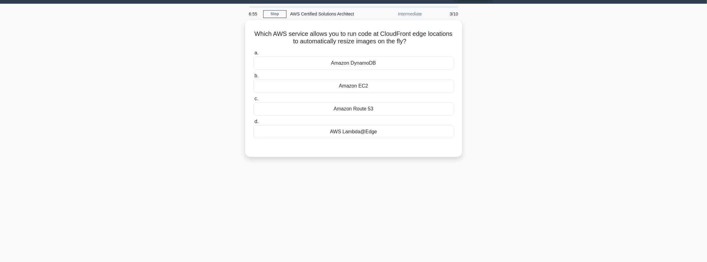
scroll to position [0, 0]
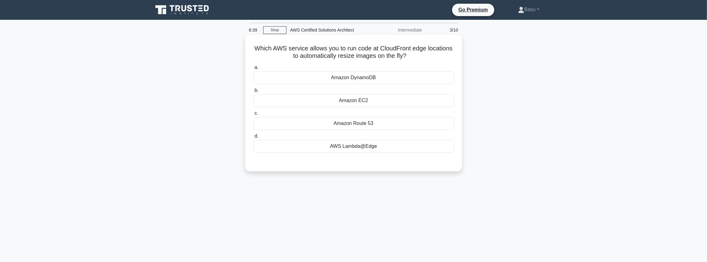
click at [383, 146] on div "AWS Lambda@Edge" at bounding box center [353, 146] width 201 height 13
click at [253, 139] on input "d. AWS Lambda@Edge" at bounding box center [253, 136] width 0 height 4
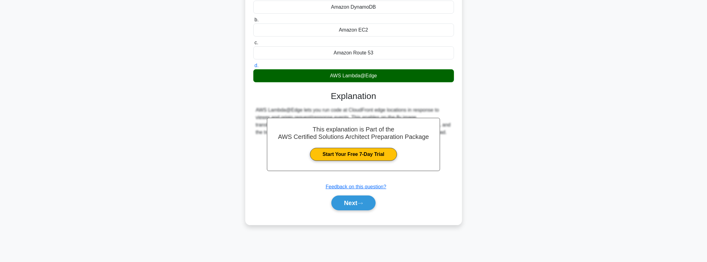
scroll to position [72, 0]
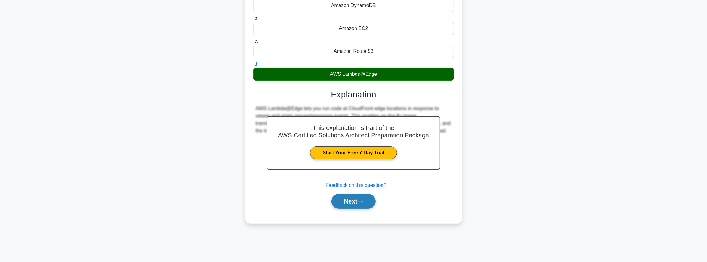
click at [355, 202] on button "Next" at bounding box center [354, 201] width 44 height 15
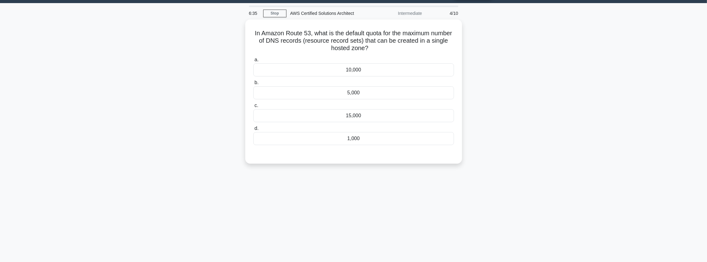
scroll to position [0, 0]
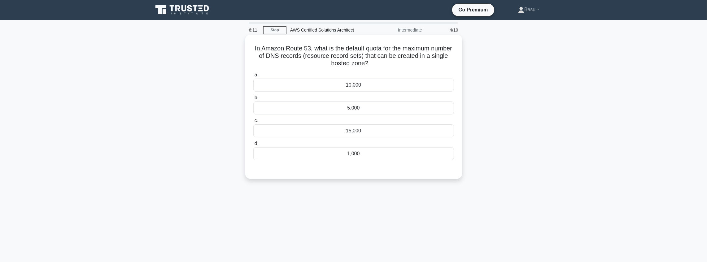
click at [366, 110] on div "5,000" at bounding box center [353, 108] width 201 height 13
click at [253, 100] on input "b. 5,000" at bounding box center [253, 98] width 0 height 4
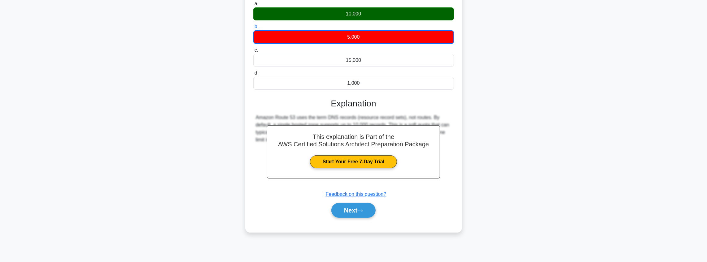
scroll to position [72, 0]
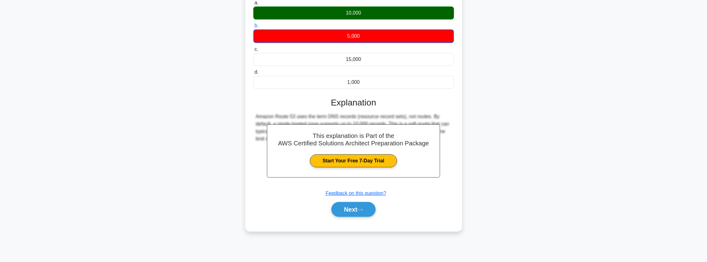
drag, startPoint x: 364, startPoint y: 212, endPoint x: 377, endPoint y: 203, distance: 15.2
click at [364, 212] on button "Next" at bounding box center [354, 209] width 44 height 15
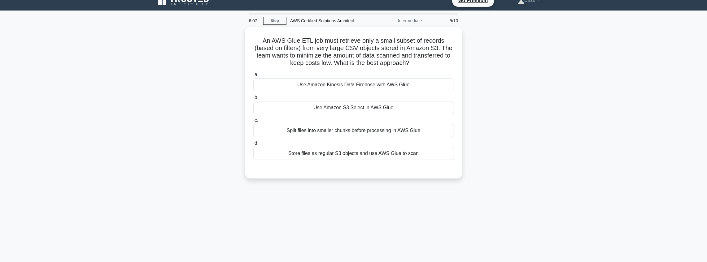
scroll to position [0, 0]
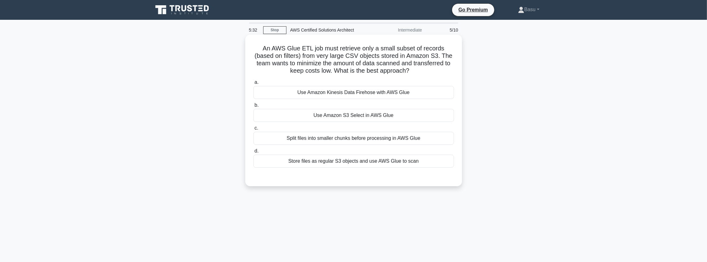
click at [399, 137] on div "Split files into smaller chunks before processing in AWS Glue" at bounding box center [353, 138] width 201 height 13
click at [253, 130] on input "c. Split files into smaller chunks before processing in AWS Glue" at bounding box center [253, 128] width 0 height 4
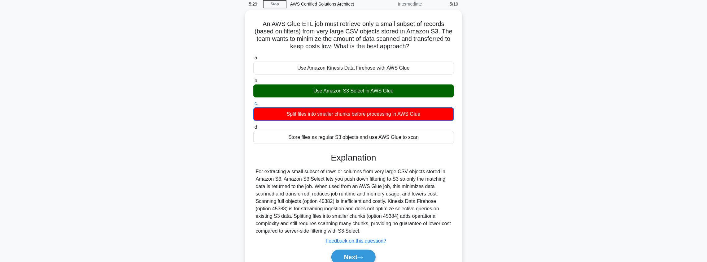
scroll to position [72, 0]
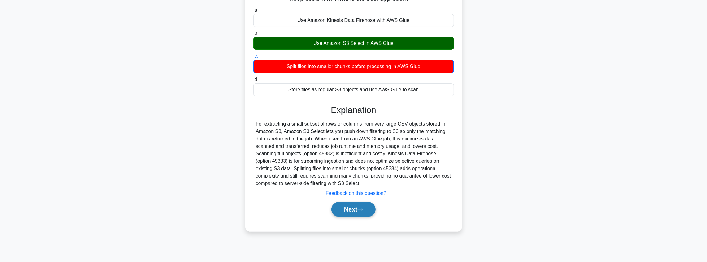
click at [369, 210] on button "Next" at bounding box center [354, 209] width 44 height 15
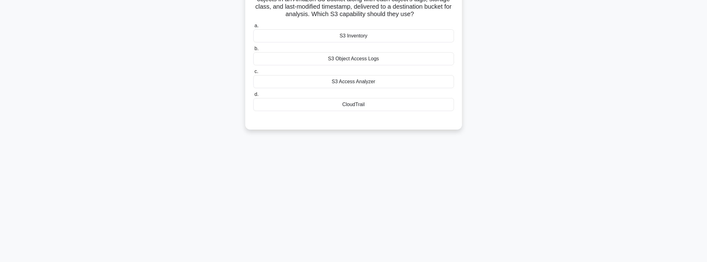
scroll to position [0, 0]
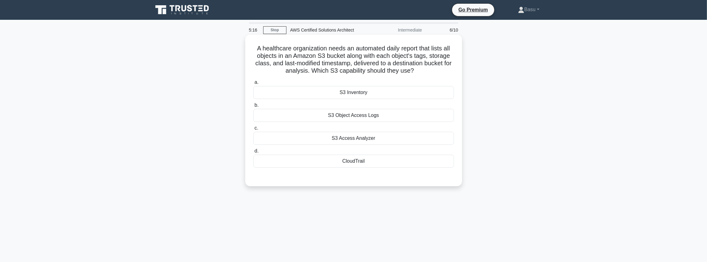
click at [368, 162] on div "CloudTrail" at bounding box center [353, 161] width 201 height 13
click at [253, 153] on input "d. CloudTrail" at bounding box center [253, 151] width 0 height 4
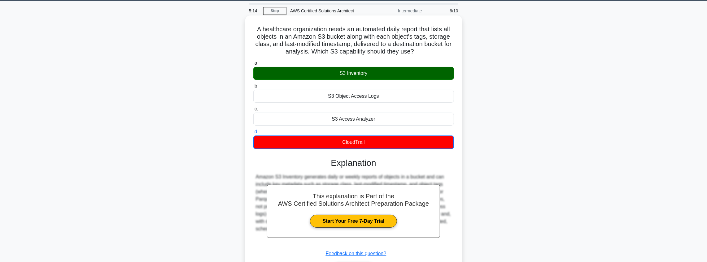
scroll to position [72, 0]
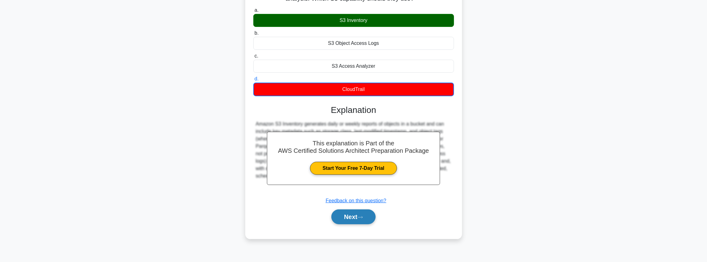
click at [349, 217] on button "Next" at bounding box center [354, 217] width 44 height 15
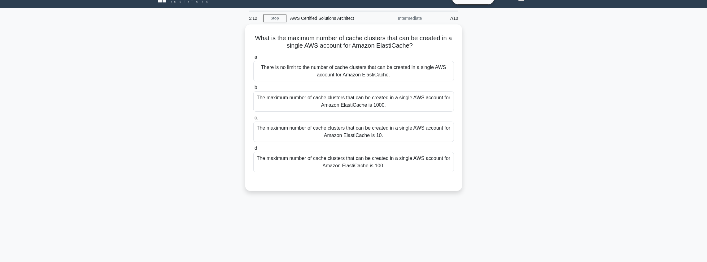
scroll to position [10, 0]
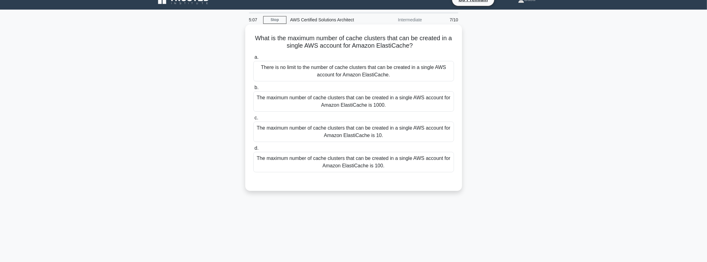
click at [387, 105] on div "The maximum number of cache clusters that can be created in a single AWS accoun…" at bounding box center [353, 101] width 201 height 20
click at [253, 90] on input "b. The maximum number of cache clusters that can be created in a single AWS acc…" at bounding box center [253, 88] width 0 height 4
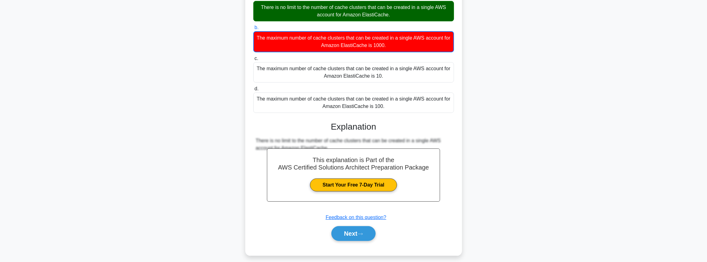
scroll to position [75, 0]
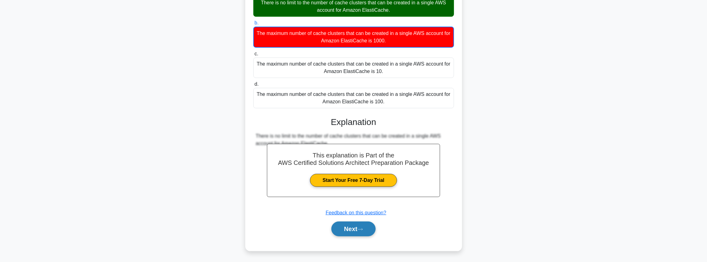
click at [363, 225] on button "Next" at bounding box center [354, 229] width 44 height 15
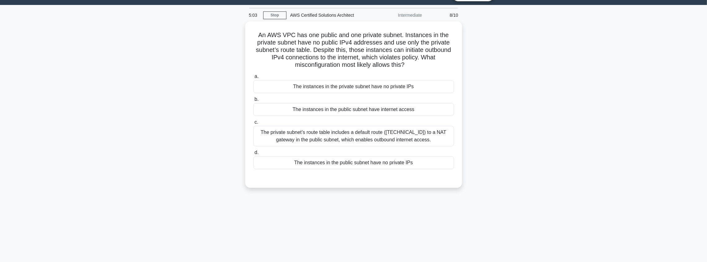
scroll to position [0, 0]
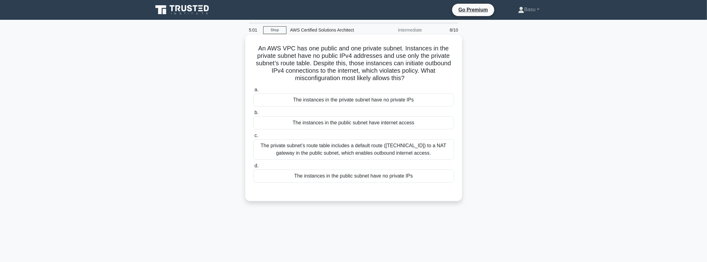
click at [397, 99] on div "The instances in the private subnet have no private IPs" at bounding box center [353, 100] width 201 height 13
click at [253, 92] on input "a. The instances in the private subnet have no private IPs" at bounding box center [253, 90] width 0 height 4
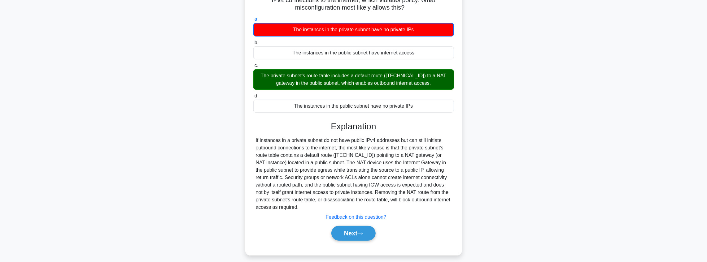
scroll to position [75, 0]
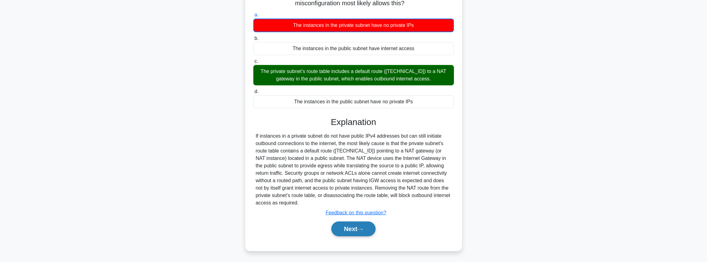
click at [361, 232] on button "Next" at bounding box center [354, 229] width 44 height 15
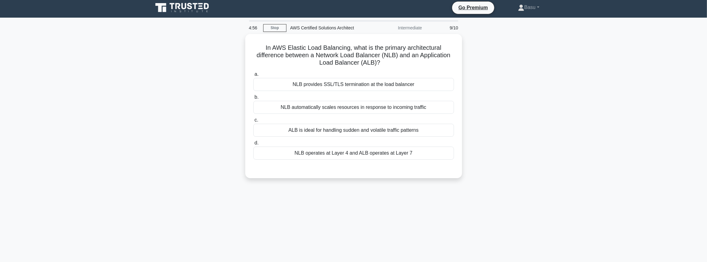
scroll to position [0, 0]
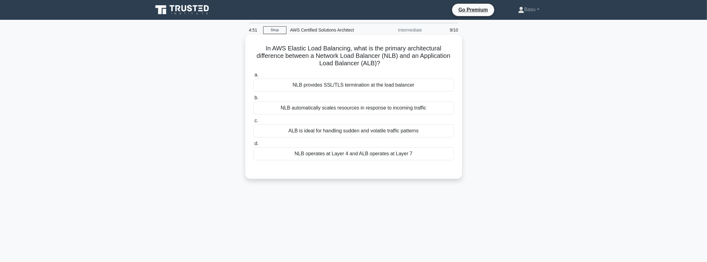
click at [399, 86] on div "NLB provides SSL/TLS termination at the load balancer" at bounding box center [353, 85] width 201 height 13
click at [253, 77] on input "a. NLB provides SSL/TLS termination at the load balancer" at bounding box center [253, 75] width 0 height 4
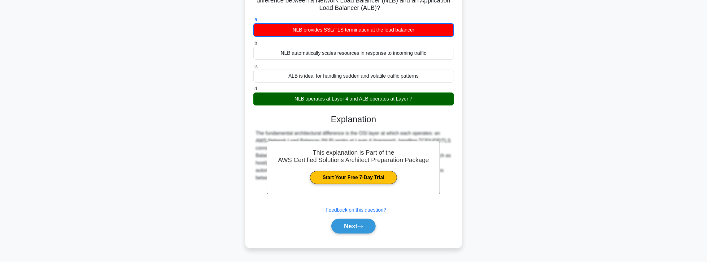
scroll to position [72, 0]
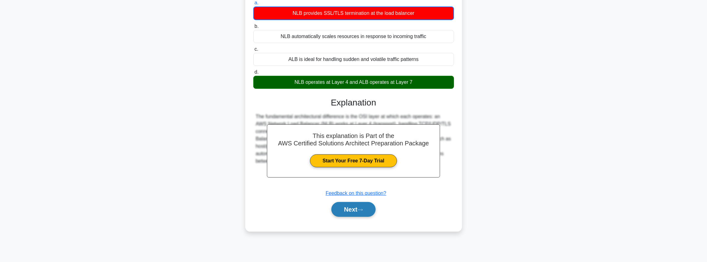
click at [346, 211] on button "Next" at bounding box center [354, 209] width 44 height 15
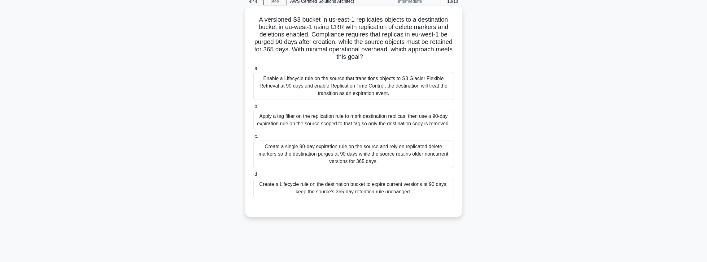
scroll to position [31, 0]
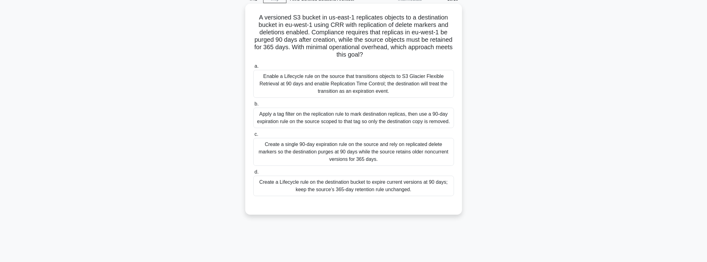
click at [426, 186] on div "Create a Lifecycle rule on the destination bucket to expire current versions at…" at bounding box center [353, 186] width 201 height 20
click at [253, 174] on input "d. Create a Lifecycle rule on the destination bucket to expire current versions…" at bounding box center [253, 172] width 0 height 4
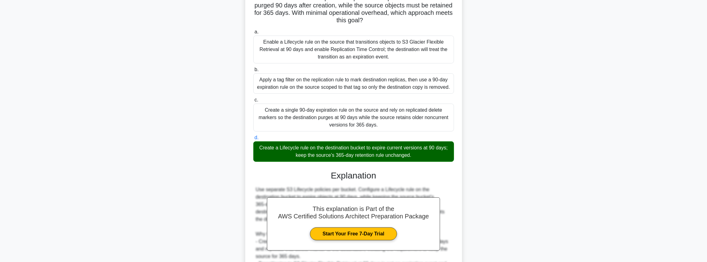
scroll to position [155, 0]
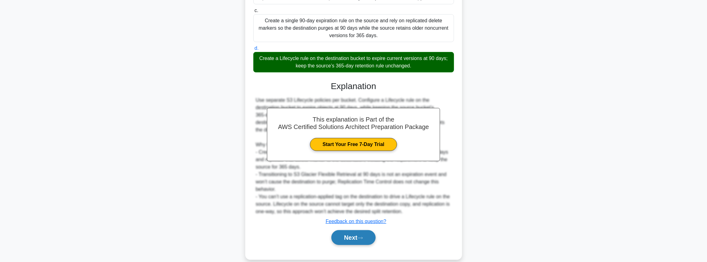
click at [354, 235] on button "Next" at bounding box center [354, 238] width 44 height 15
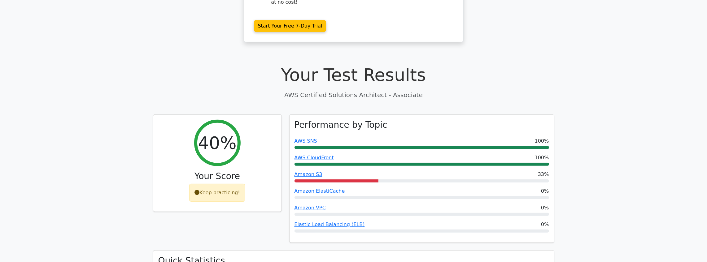
scroll to position [144, 0]
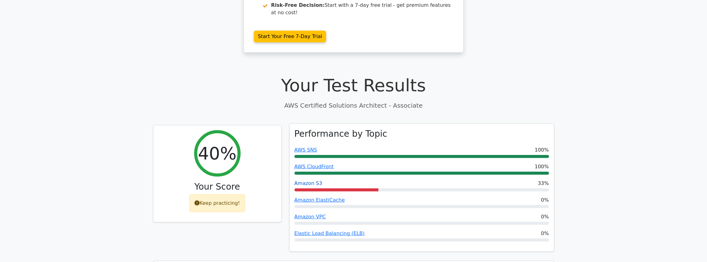
click at [303, 181] on link "Amazon S3" at bounding box center [309, 184] width 28 height 6
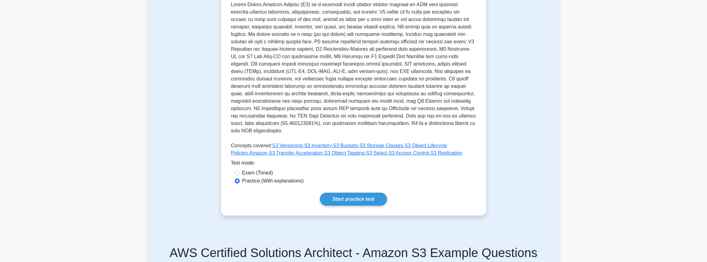
scroll to position [127, 0]
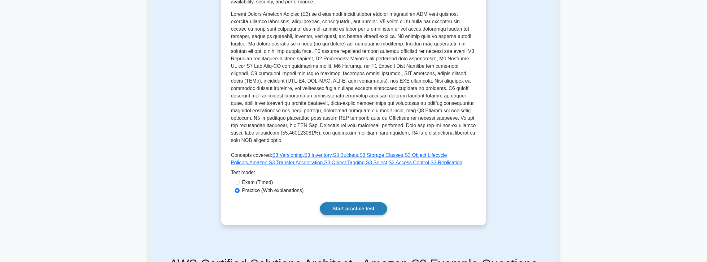
click at [361, 203] on link "Start practice test" at bounding box center [353, 209] width 67 height 13
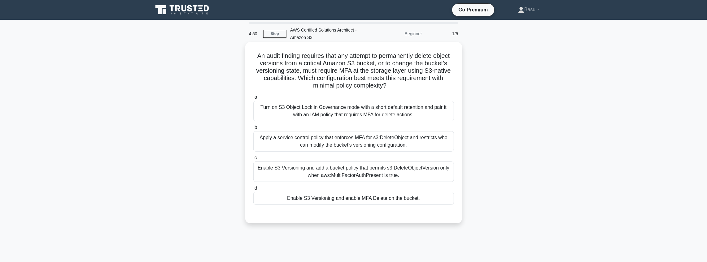
click at [333, 141] on div "Apply a service control policy that enforces MFA for s3:DeleteObject and restri…" at bounding box center [353, 141] width 201 height 20
click at [253, 130] on input "b. Apply a service control policy that enforces MFA for s3:DeleteObject and res…" at bounding box center [253, 128] width 0 height 4
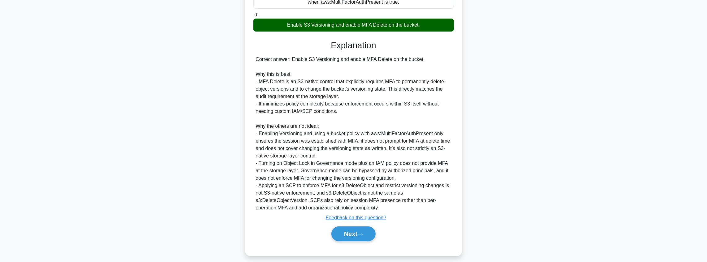
scroll to position [179, 0]
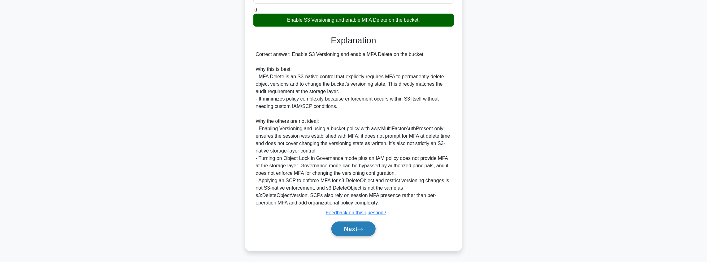
click at [353, 233] on button "Next" at bounding box center [354, 229] width 44 height 15
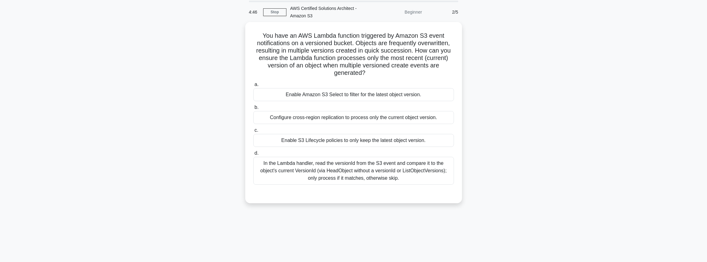
scroll to position [10, 0]
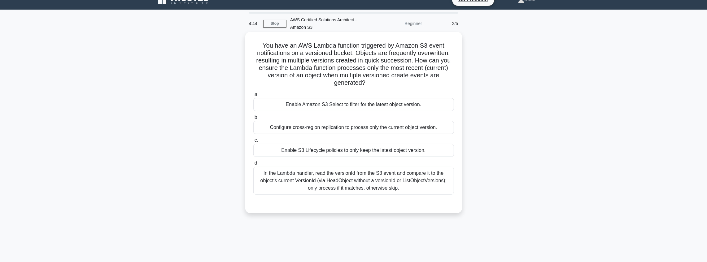
click at [342, 178] on div "In the Lambda handler, read the versionId from the S3 event and compare it to t…" at bounding box center [353, 181] width 201 height 28
click at [253, 165] on input "d. In the Lambda handler, read the versionId from the S3 event and compare it t…" at bounding box center [253, 163] width 0 height 4
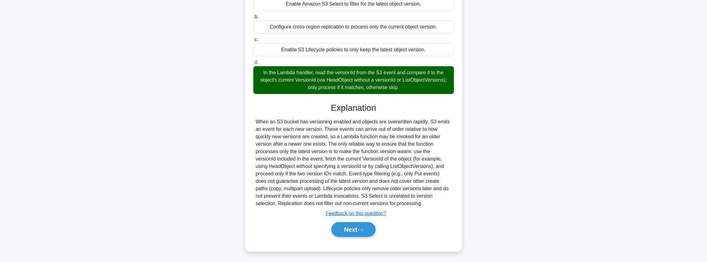
scroll to position [111, 0]
click at [348, 230] on button "Next" at bounding box center [354, 229] width 44 height 15
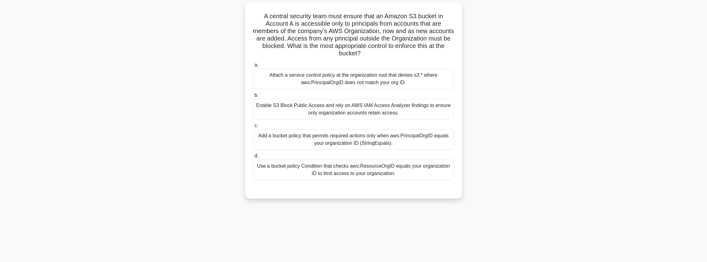
scroll to position [10, 0]
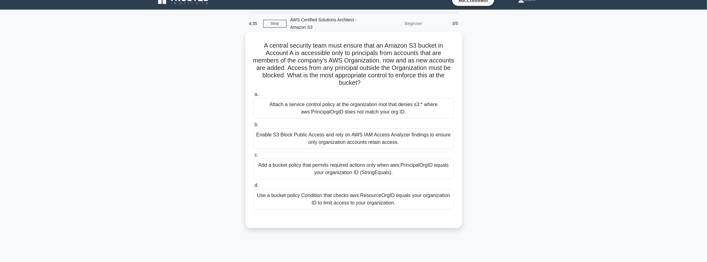
click at [356, 202] on div "Use a bucket policy Condition that checks aws:ResourceOrgID equals your organiz…" at bounding box center [353, 199] width 201 height 20
click at [253, 188] on input "d. Use a bucket policy Condition that checks aws:ResourceOrgID equals your orga…" at bounding box center [253, 186] width 0 height 4
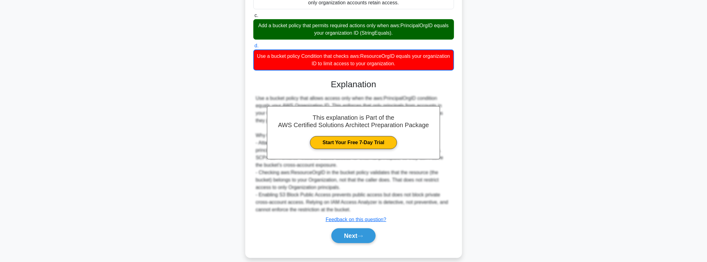
scroll to position [157, 0]
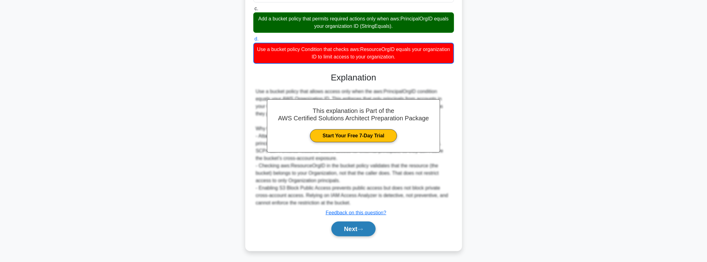
click at [359, 227] on button "Next" at bounding box center [354, 229] width 44 height 15
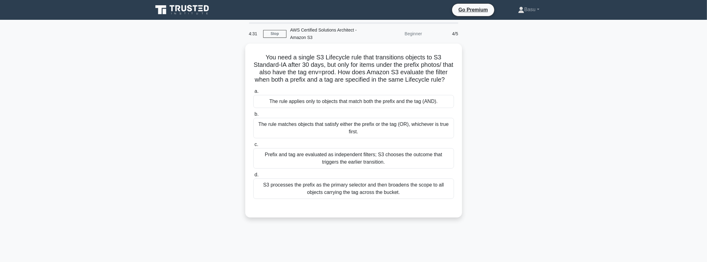
scroll to position [0, 0]
click at [358, 161] on div "Prefix and tag are evaluated as independent filters; S3 chooses the outcome tha…" at bounding box center [353, 157] width 201 height 20
click at [253, 145] on input "c. Prefix and tag are evaluated as independent filters; S3 chooses the outcome …" at bounding box center [253, 143] width 0 height 4
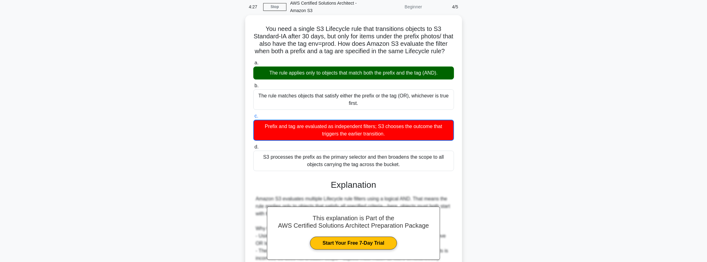
scroll to position [103, 0]
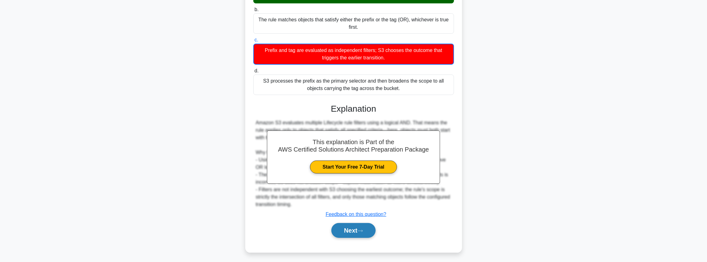
click at [351, 238] on button "Next" at bounding box center [354, 230] width 44 height 15
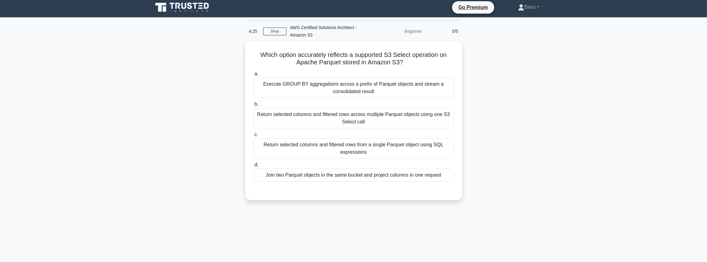
scroll to position [0, 0]
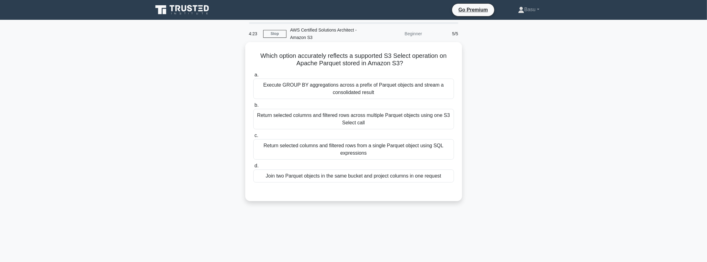
click at [349, 121] on div "Return selected columns and filtered rows across multiple Parquet objects using…" at bounding box center [353, 119] width 201 height 20
click at [253, 108] on input "b. Return selected columns and filtered rows across multiple Parquet objects us…" at bounding box center [253, 106] width 0 height 4
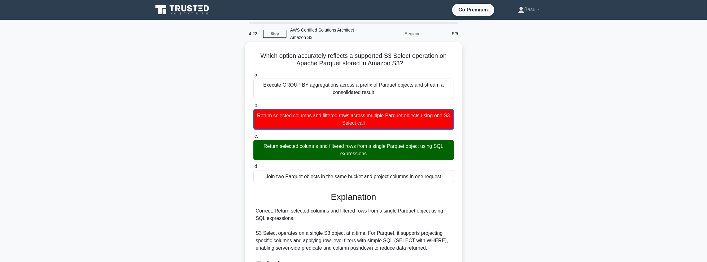
scroll to position [120, 0]
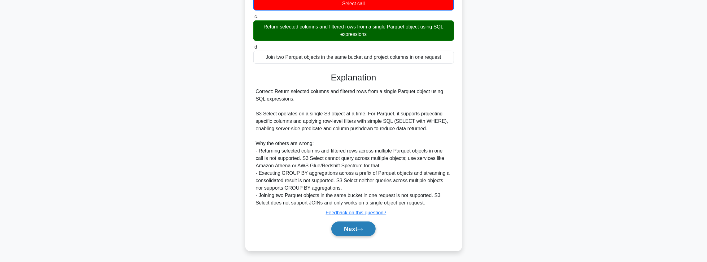
click at [352, 227] on button "Next" at bounding box center [354, 229] width 44 height 15
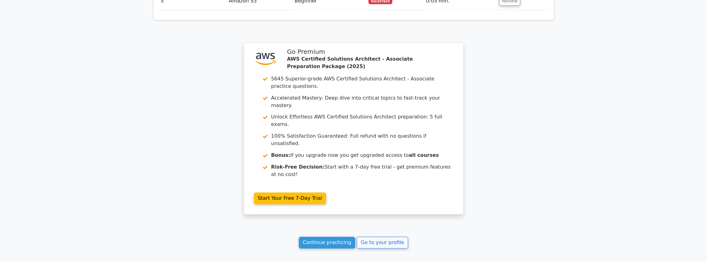
scroll to position [949, 0]
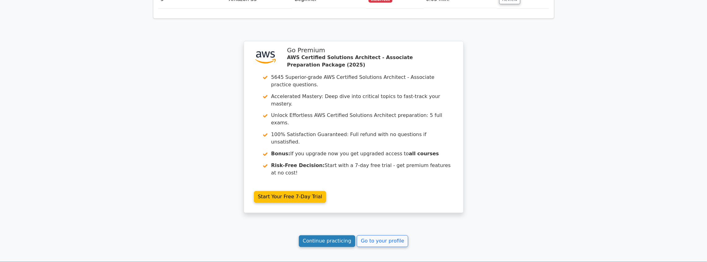
click at [329, 236] on link "Continue practicing" at bounding box center [327, 242] width 57 height 12
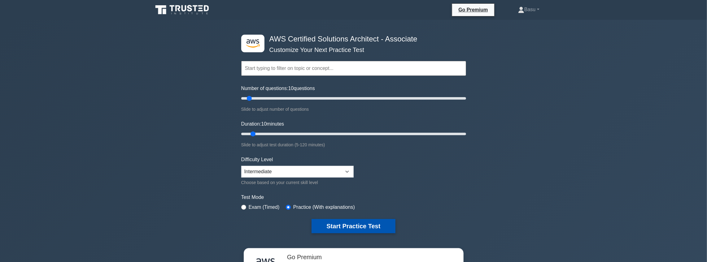
click at [336, 224] on button "Start Practice Test" at bounding box center [354, 226] width 84 height 14
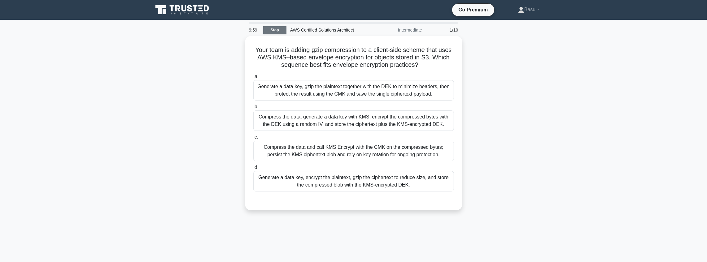
click at [272, 30] on link "Stop" at bounding box center [274, 30] width 23 height 8
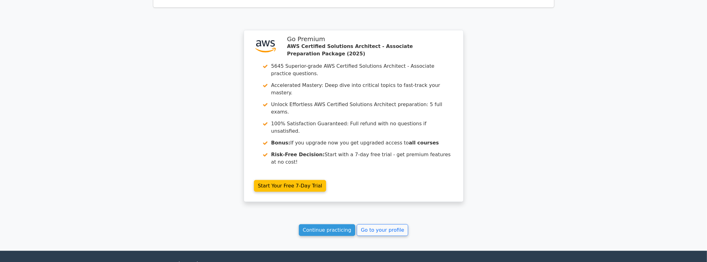
scroll to position [501, 0]
click at [335, 224] on link "Continue practicing" at bounding box center [327, 230] width 57 height 12
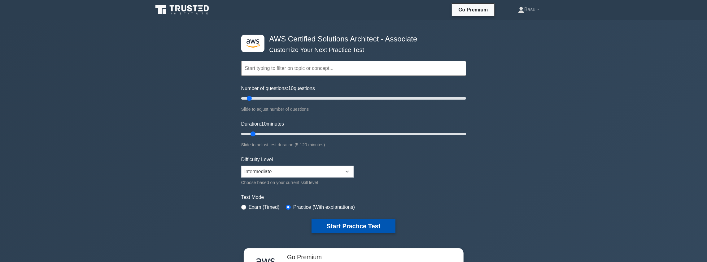
click at [338, 225] on button "Start Practice Test" at bounding box center [354, 226] width 84 height 14
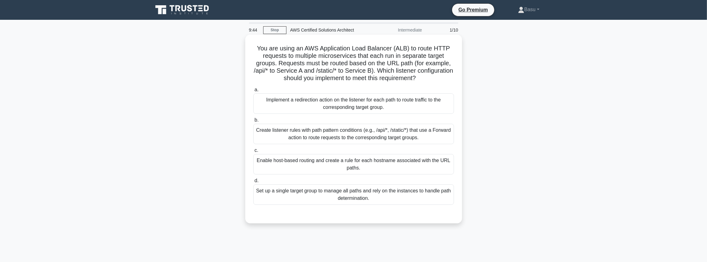
click at [347, 131] on div "Create listener rules with path pattern conditions (e.g., /api/*, /static/*) th…" at bounding box center [353, 134] width 201 height 20
click at [253, 122] on input "b. Create listener rules with path pattern conditions (e.g., /api/*, /static/*)…" at bounding box center [253, 120] width 0 height 4
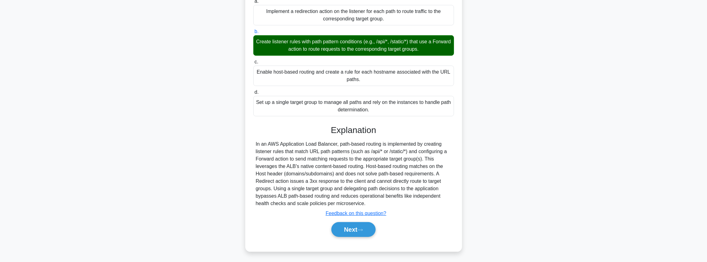
scroll to position [89, 0]
click at [346, 231] on button "Next" at bounding box center [354, 229] width 44 height 15
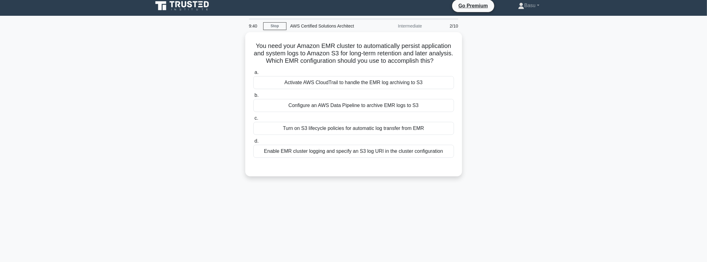
scroll to position [0, 0]
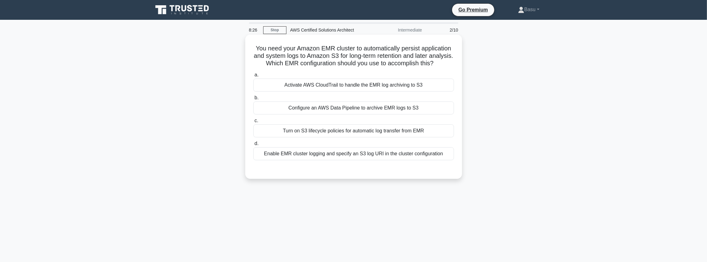
click at [375, 92] on div "Activate AWS CloudTrail to handle the EMR log archiving to S3" at bounding box center [353, 85] width 201 height 13
click at [253, 77] on input "a. Activate AWS CloudTrail to handle the EMR log archiving to S3" at bounding box center [253, 75] width 0 height 4
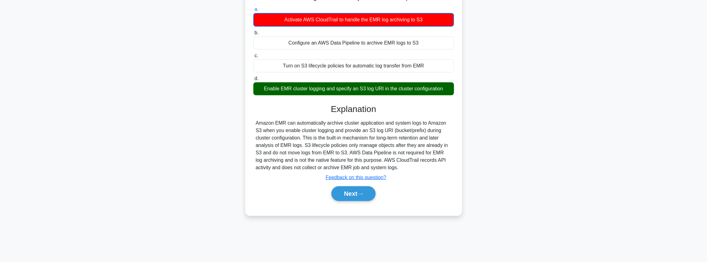
scroll to position [72, 0]
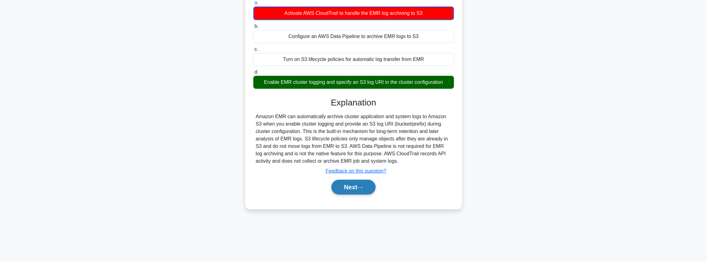
click at [356, 194] on button "Next" at bounding box center [354, 187] width 44 height 15
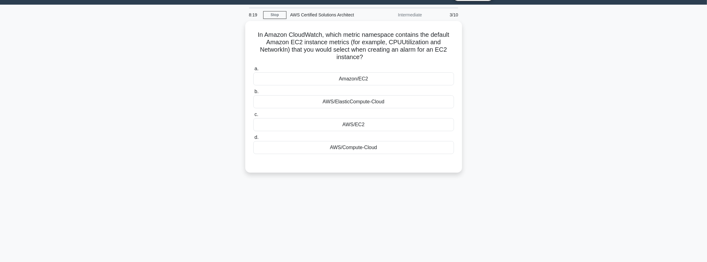
scroll to position [10, 0]
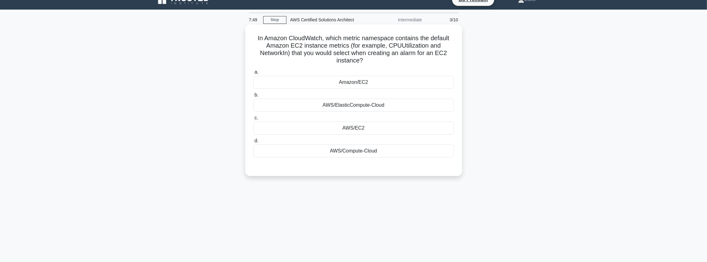
click at [346, 84] on div "Amazon/EC2" at bounding box center [353, 82] width 201 height 13
click at [253, 74] on input "a. Amazon/EC2" at bounding box center [253, 72] width 0 height 4
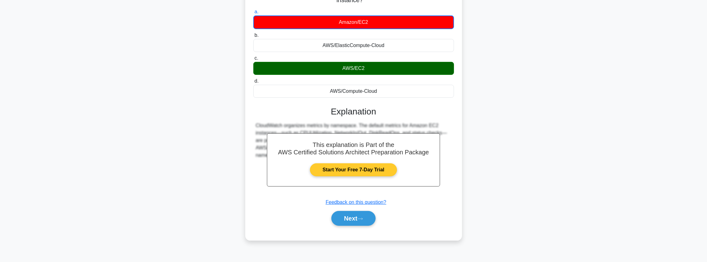
scroll to position [72, 0]
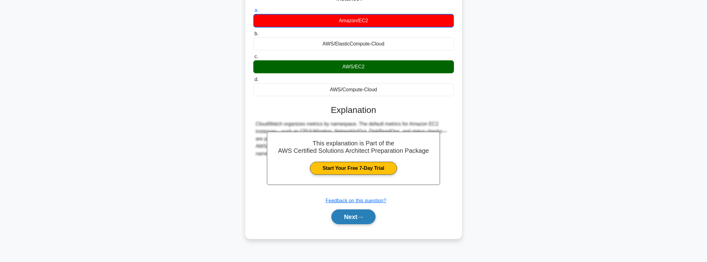
click at [359, 214] on button "Next" at bounding box center [354, 217] width 44 height 15
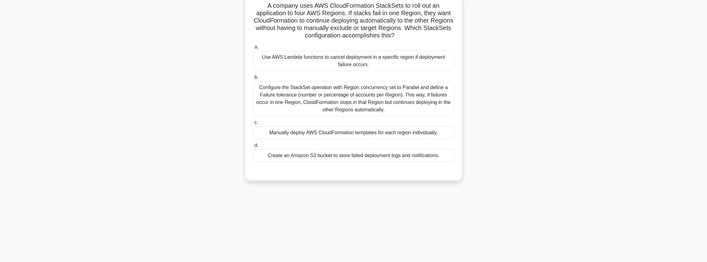
scroll to position [31, 0]
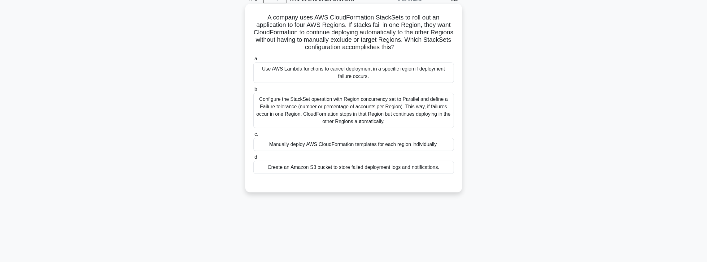
click at [381, 111] on div "Configure the StackSet operation with Region concurrency set to Parallel and de…" at bounding box center [353, 110] width 201 height 35
click at [253, 91] on input "b. Configure the StackSet operation with Region concurrency set to Parallel and…" at bounding box center [253, 89] width 0 height 4
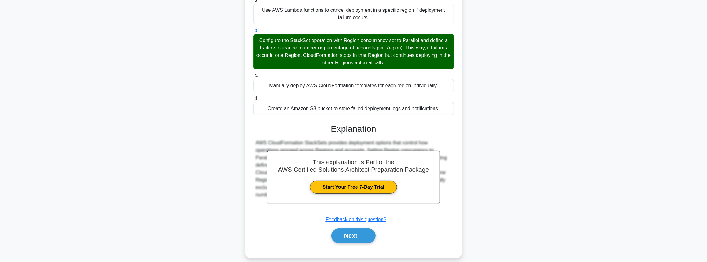
scroll to position [96, 0]
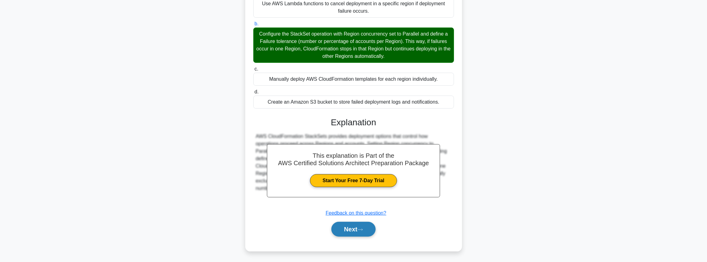
click at [360, 230] on icon at bounding box center [361, 229] width 6 height 3
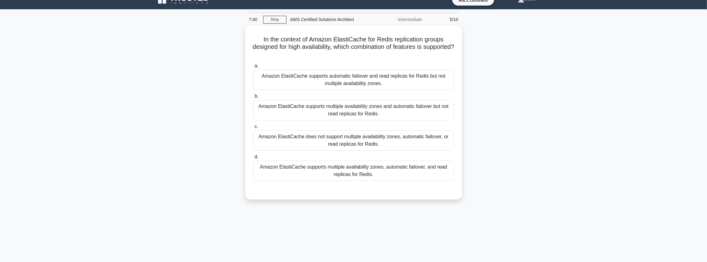
scroll to position [10, 0]
click at [409, 113] on div "Amazon ElastiCache supports multiple availability zones and automatic failover …" at bounding box center [353, 109] width 201 height 20
click at [253, 97] on input "b. Amazon ElastiCache supports multiple availability zones and automatic failov…" at bounding box center [253, 95] width 0 height 4
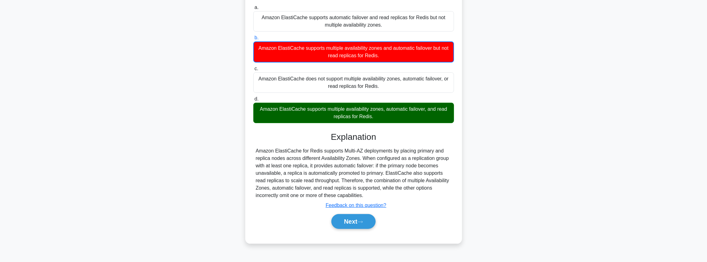
scroll to position [72, 0]
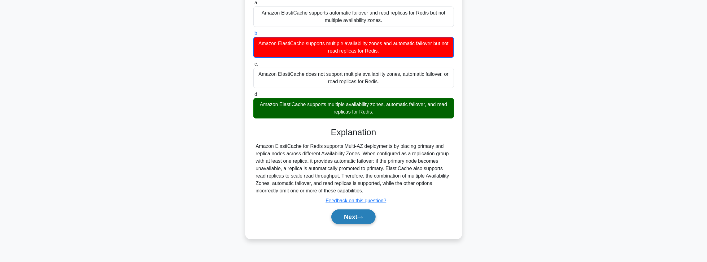
click at [358, 218] on button "Next" at bounding box center [354, 217] width 44 height 15
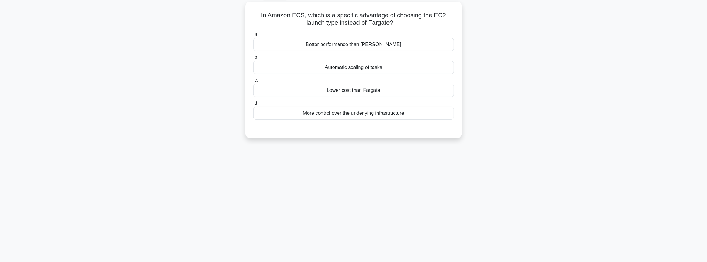
scroll to position [0, 0]
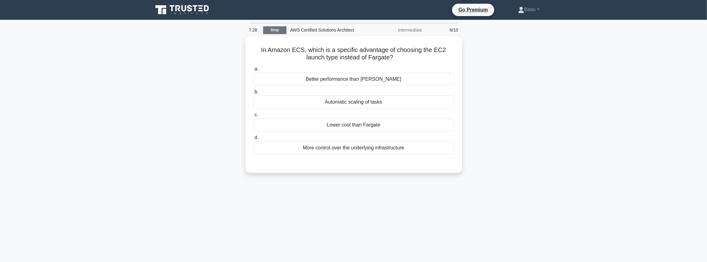
click at [279, 32] on link "Stop" at bounding box center [274, 30] width 23 height 8
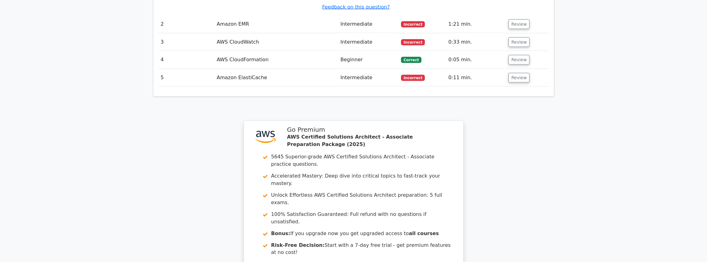
scroll to position [888, 0]
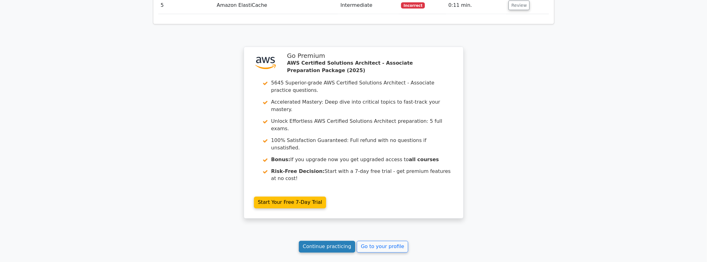
click at [327, 241] on link "Continue practicing" at bounding box center [327, 247] width 57 height 12
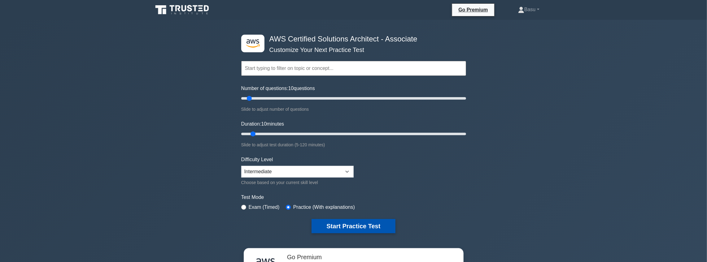
click at [372, 225] on button "Start Practice Test" at bounding box center [354, 226] width 84 height 14
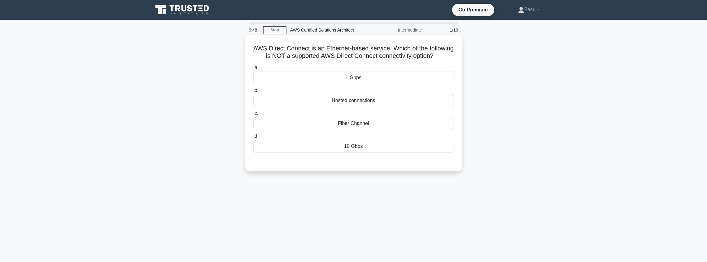
click at [357, 130] on div "Fiber Channel" at bounding box center [353, 123] width 201 height 13
click at [253, 116] on input "c. Fiber Channel" at bounding box center [253, 114] width 0 height 4
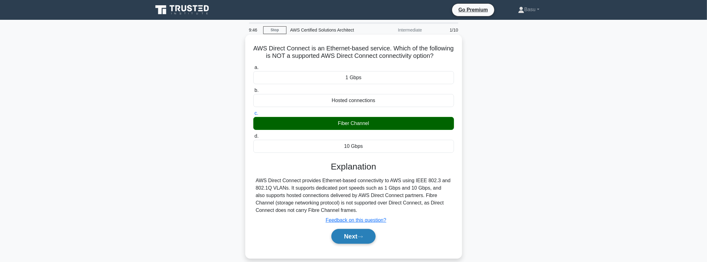
click at [363, 239] on icon at bounding box center [361, 237] width 6 height 3
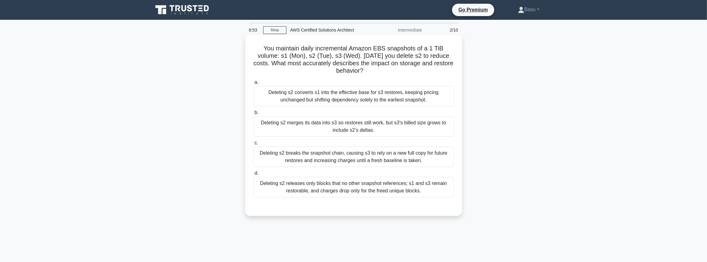
click at [362, 131] on div "Deleting s2 merges its data into s3 so restores still work, but s3’s billed siz…" at bounding box center [353, 127] width 201 height 20
click at [253, 115] on input "b. Deleting s2 merges its data into s3 so restores still work, but s3’s billed …" at bounding box center [253, 113] width 0 height 4
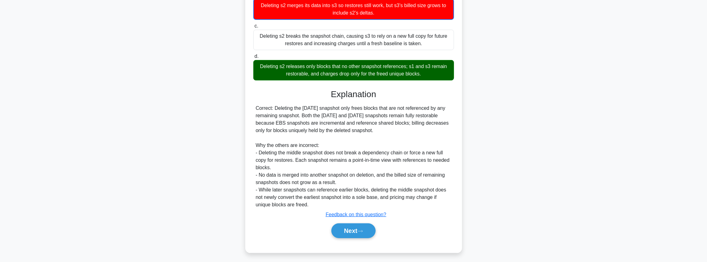
scroll to position [120, 0]
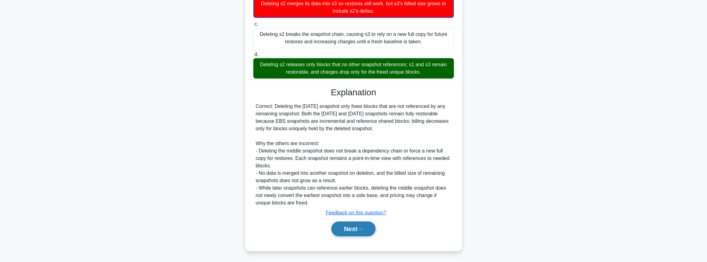
click at [354, 229] on button "Next" at bounding box center [354, 229] width 44 height 15
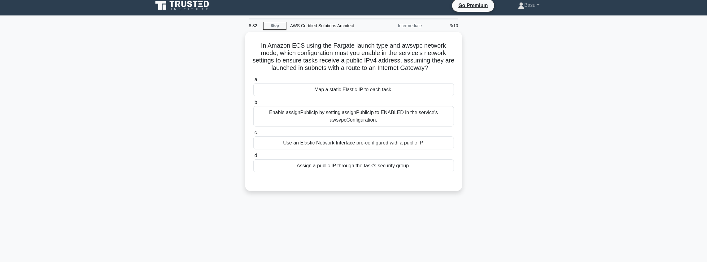
scroll to position [0, 0]
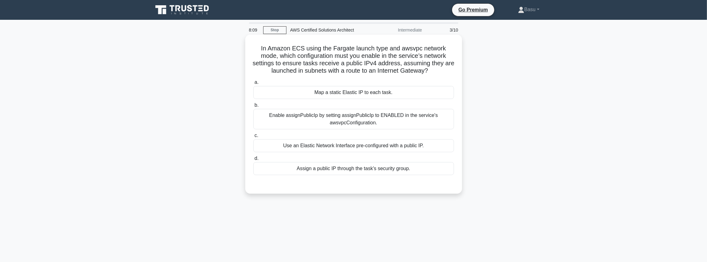
click at [371, 124] on div "Enable assignPublicIp by setting assignPublicIp to ENABLED in the service's aws…" at bounding box center [353, 119] width 201 height 20
click at [253, 108] on input "b. Enable assignPublicIp by setting assignPublicIp to ENABLED in the service's …" at bounding box center [253, 106] width 0 height 4
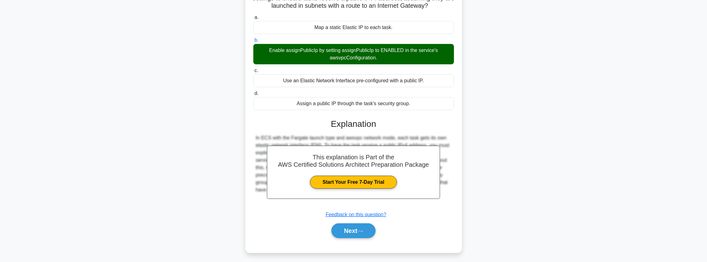
scroll to position [72, 0]
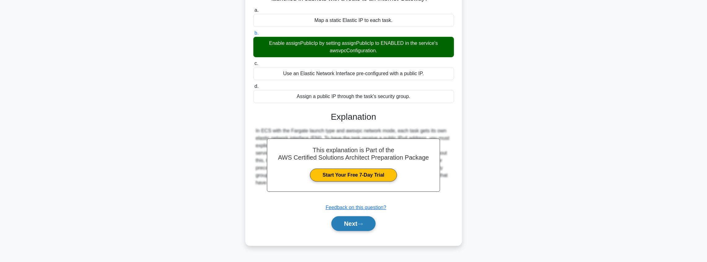
click at [362, 220] on button "Next" at bounding box center [354, 224] width 44 height 15
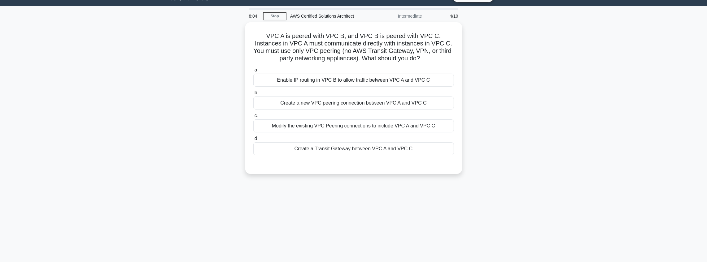
scroll to position [0, 0]
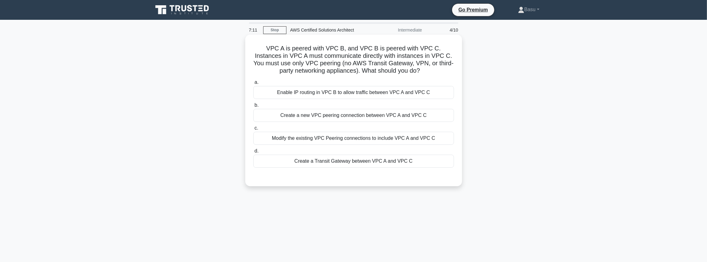
click at [399, 95] on div "Enable IP routing in VPC B to allow traffic between VPC A and VPC C" at bounding box center [353, 92] width 201 height 13
click at [253, 85] on input "a. Enable IP routing in VPC B to allow traffic between VPC A and VPC C" at bounding box center [253, 83] width 0 height 4
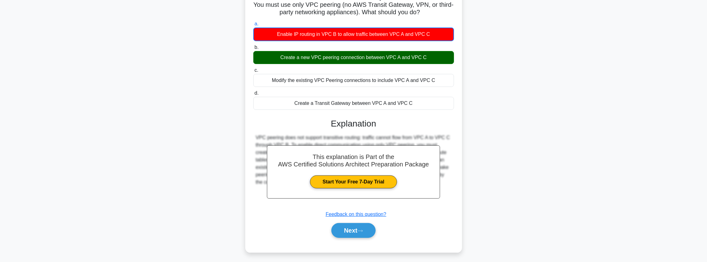
scroll to position [72, 0]
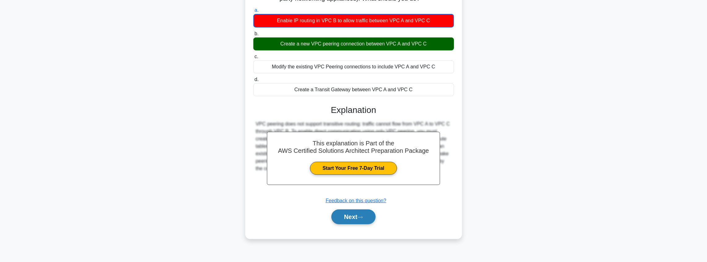
click at [355, 216] on button "Next" at bounding box center [354, 217] width 44 height 15
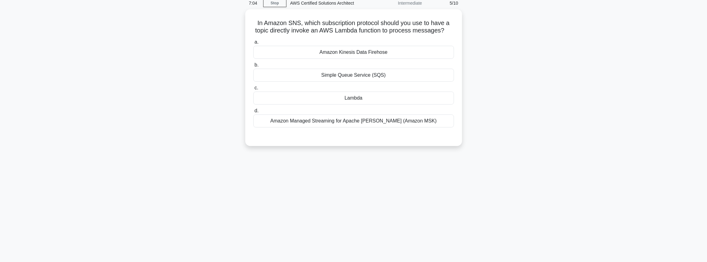
scroll to position [0, 0]
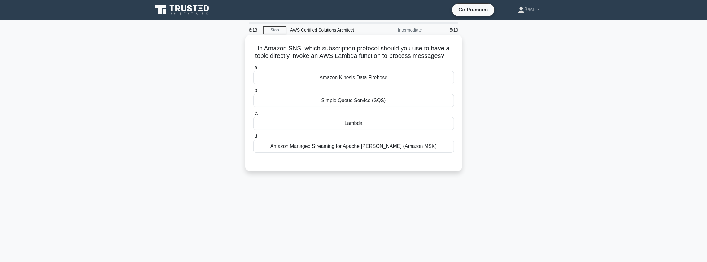
click at [372, 104] on div "Simple Queue Service (SQS)" at bounding box center [353, 100] width 201 height 13
click at [253, 93] on input "b. Simple Queue Service (SQS)" at bounding box center [253, 91] width 0 height 4
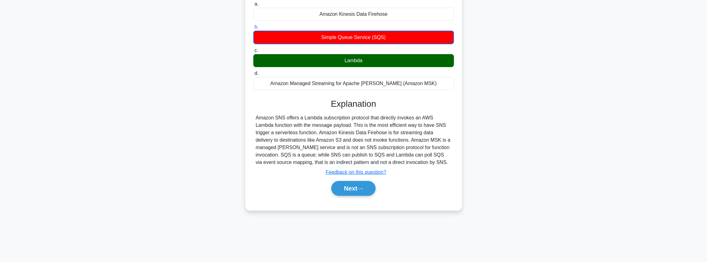
scroll to position [72, 0]
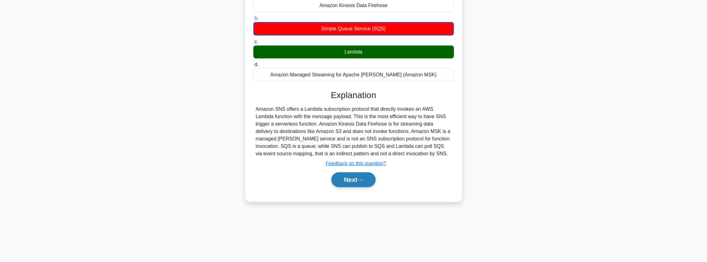
click at [361, 182] on button "Next" at bounding box center [354, 180] width 44 height 15
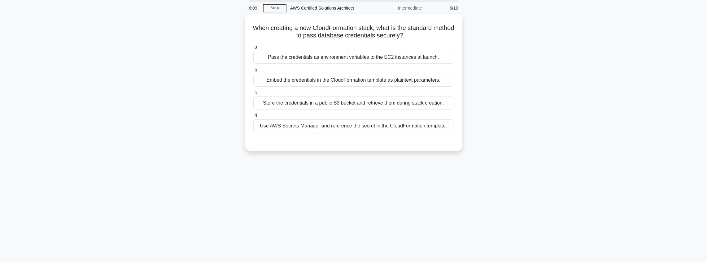
scroll to position [10, 0]
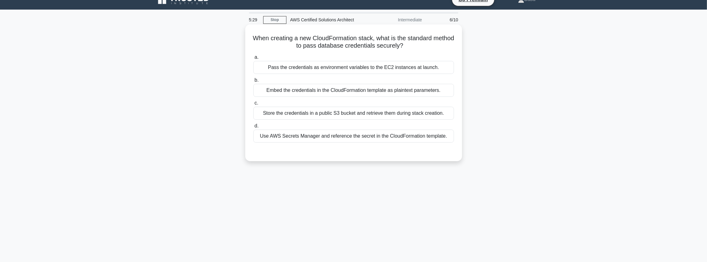
click at [415, 137] on div "Use AWS Secrets Manager and reference the secret in the CloudFormation template." at bounding box center [353, 136] width 201 height 13
click at [253, 128] on input "d. Use AWS Secrets Manager and reference the secret in the CloudFormation templ…" at bounding box center [253, 126] width 0 height 4
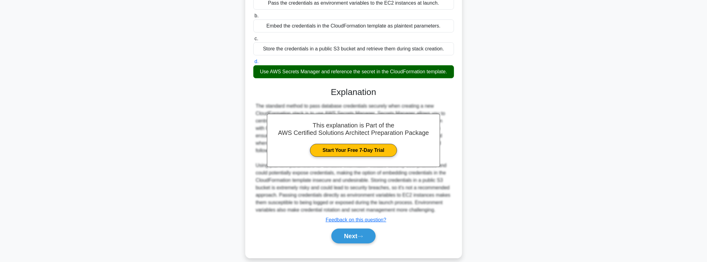
scroll to position [82, 0]
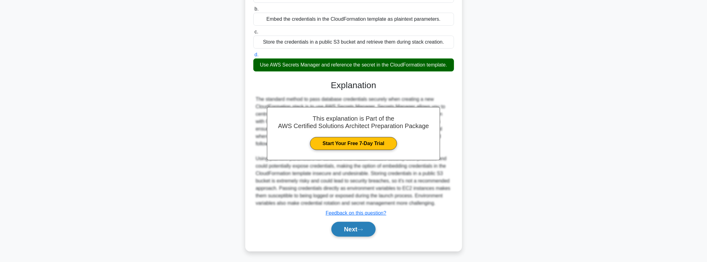
click at [361, 231] on button "Next" at bounding box center [354, 229] width 44 height 15
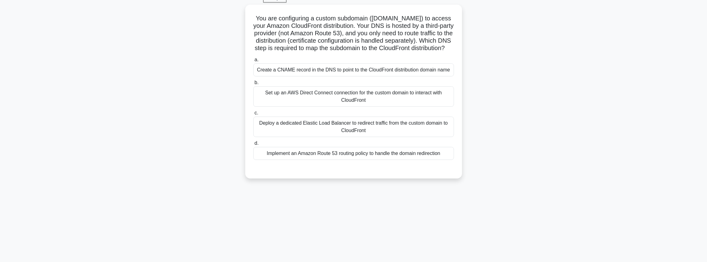
scroll to position [31, 0]
click at [413, 159] on div "Implement an Amazon Route 53 routing policy to handle the domain redirection" at bounding box center [353, 152] width 201 height 13
click at [253, 145] on input "d. Implement an Amazon Route 53 routing policy to handle the domain redirection" at bounding box center [253, 143] width 0 height 4
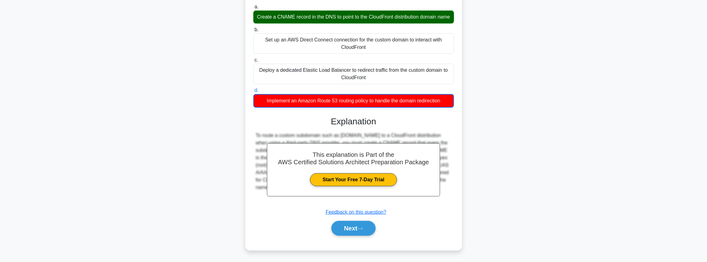
scroll to position [97, 0]
click at [363, 226] on button "Next" at bounding box center [354, 228] width 44 height 15
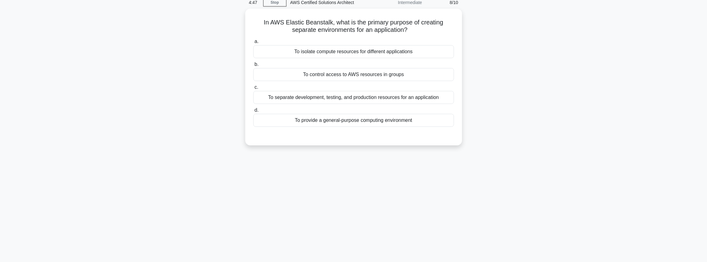
scroll to position [0, 0]
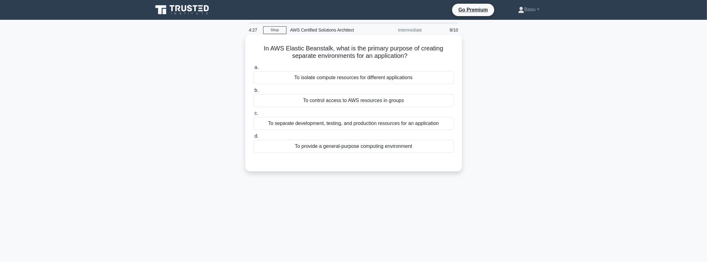
click at [374, 79] on div "To isolate compute resources for different applications" at bounding box center [353, 77] width 201 height 13
click at [253, 70] on input "a. To isolate compute resources for different applications" at bounding box center [253, 68] width 0 height 4
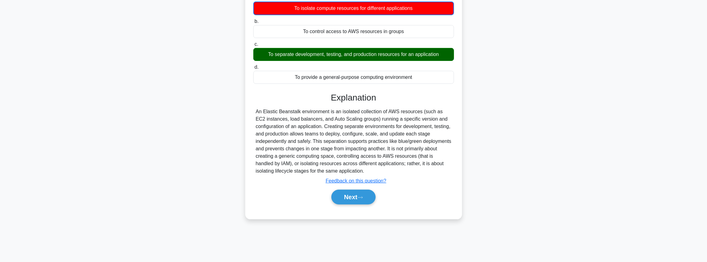
scroll to position [72, 0]
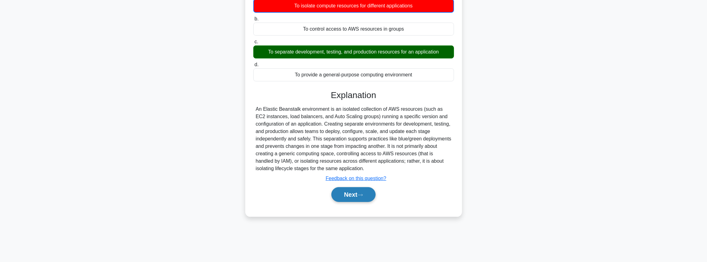
click at [360, 197] on button "Next" at bounding box center [354, 194] width 44 height 15
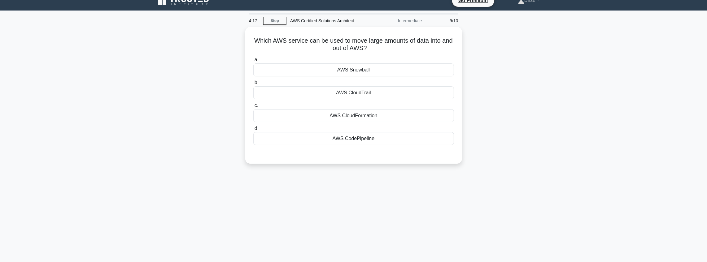
scroll to position [0, 0]
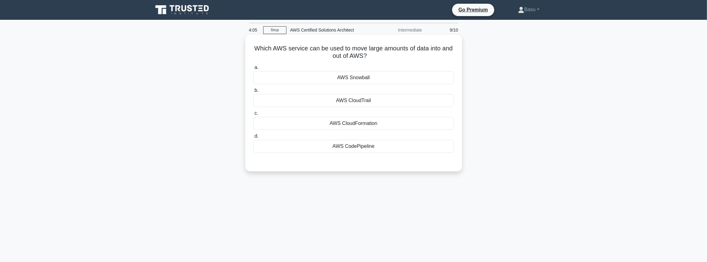
click at [356, 82] on div "AWS Snowball" at bounding box center [353, 77] width 201 height 13
click at [253, 70] on input "a. AWS Snowball" at bounding box center [253, 68] width 0 height 4
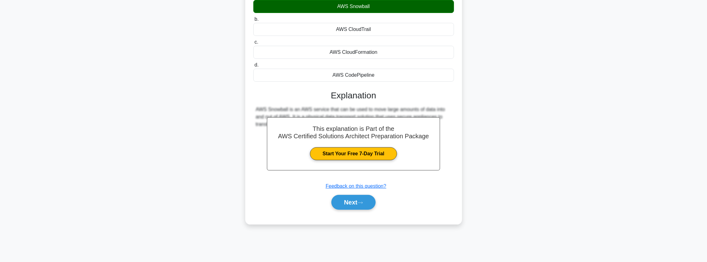
scroll to position [72, 0]
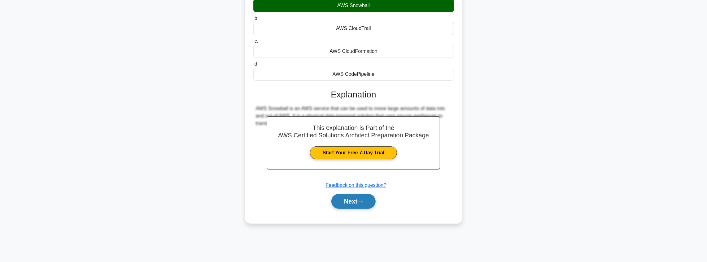
click at [358, 198] on button "Next" at bounding box center [354, 201] width 44 height 15
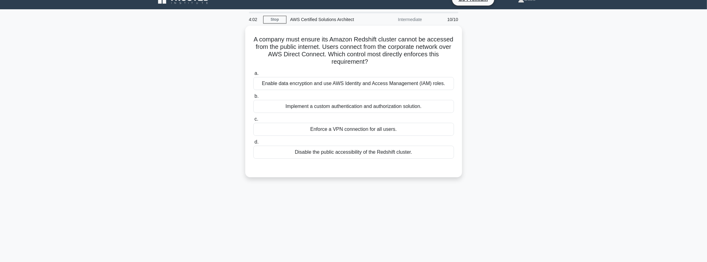
scroll to position [10, 0]
click at [415, 150] on div "Disable the public accessibility of the Redshift cluster." at bounding box center [353, 151] width 201 height 13
click at [253, 143] on input "d. Disable the public accessibility of the Redshift cluster." at bounding box center [253, 141] width 0 height 4
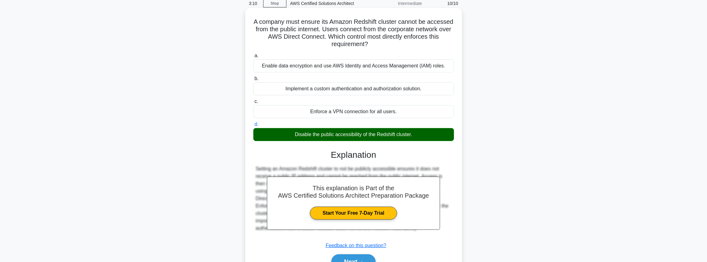
scroll to position [72, 0]
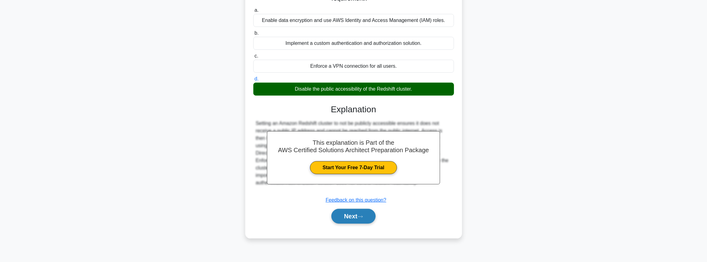
click at [346, 219] on button "Next" at bounding box center [354, 216] width 44 height 15
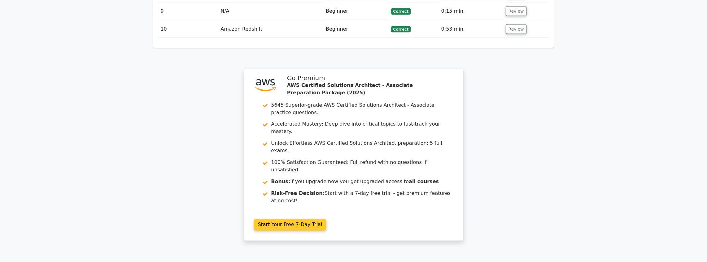
scroll to position [974, 0]
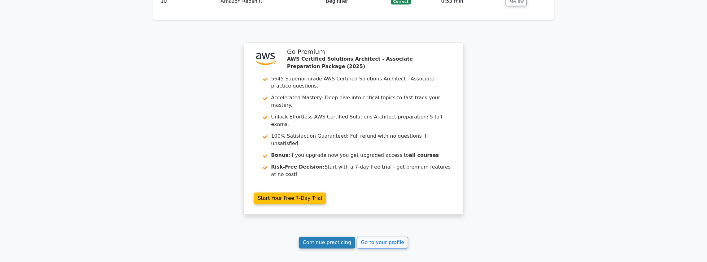
click at [341, 237] on link "Continue practicing" at bounding box center [327, 243] width 57 height 12
